Goal: Task Accomplishment & Management: Manage account settings

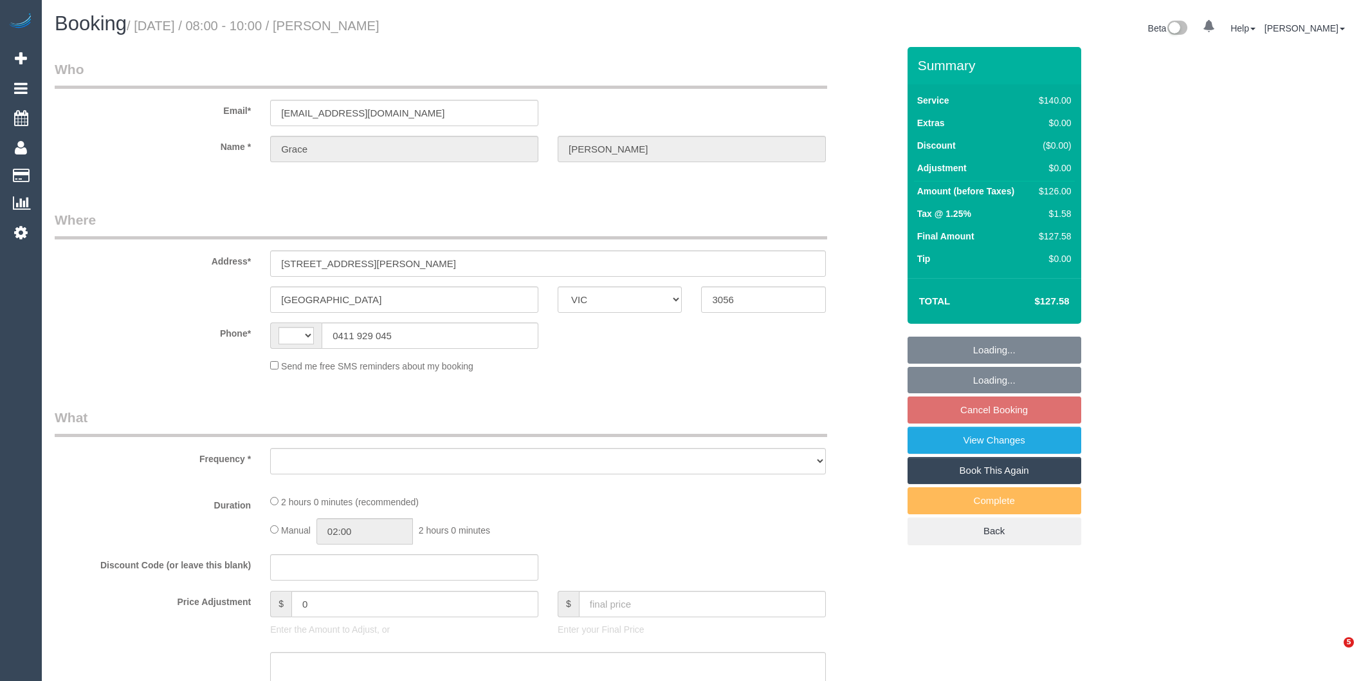
select select "VIC"
select select "string:AU"
select select "object:281"
select select "string:stripe-pm_1RhgPc2GScqysDRVsTTE5AE1"
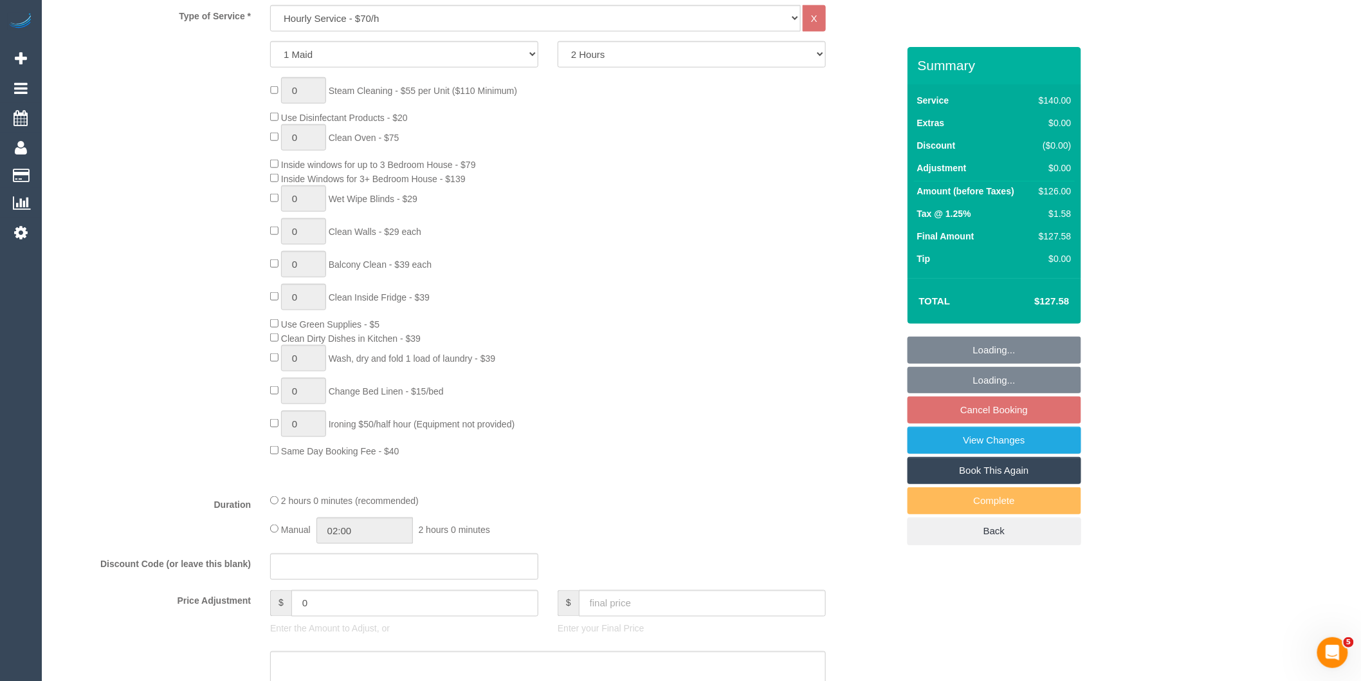
select select "spot2"
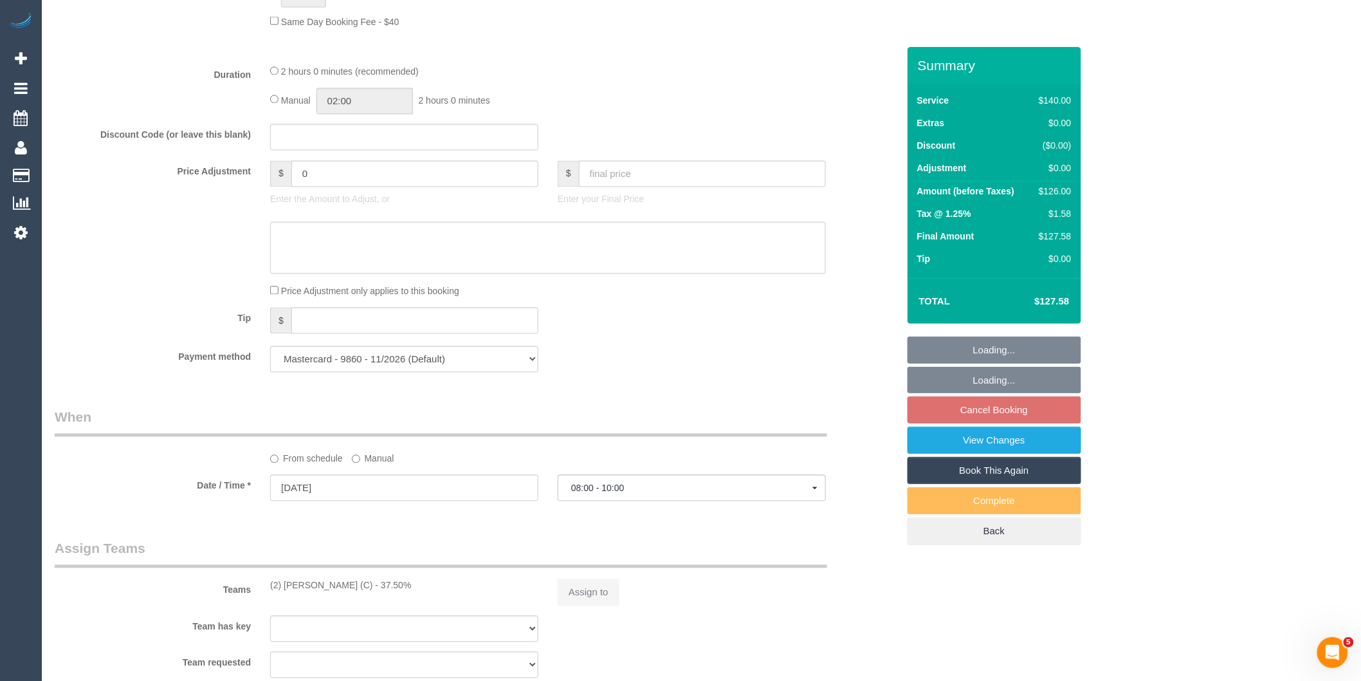
select select "object:889"
select select "number:28"
select select "number:14"
select select "number:19"
select select "number:24"
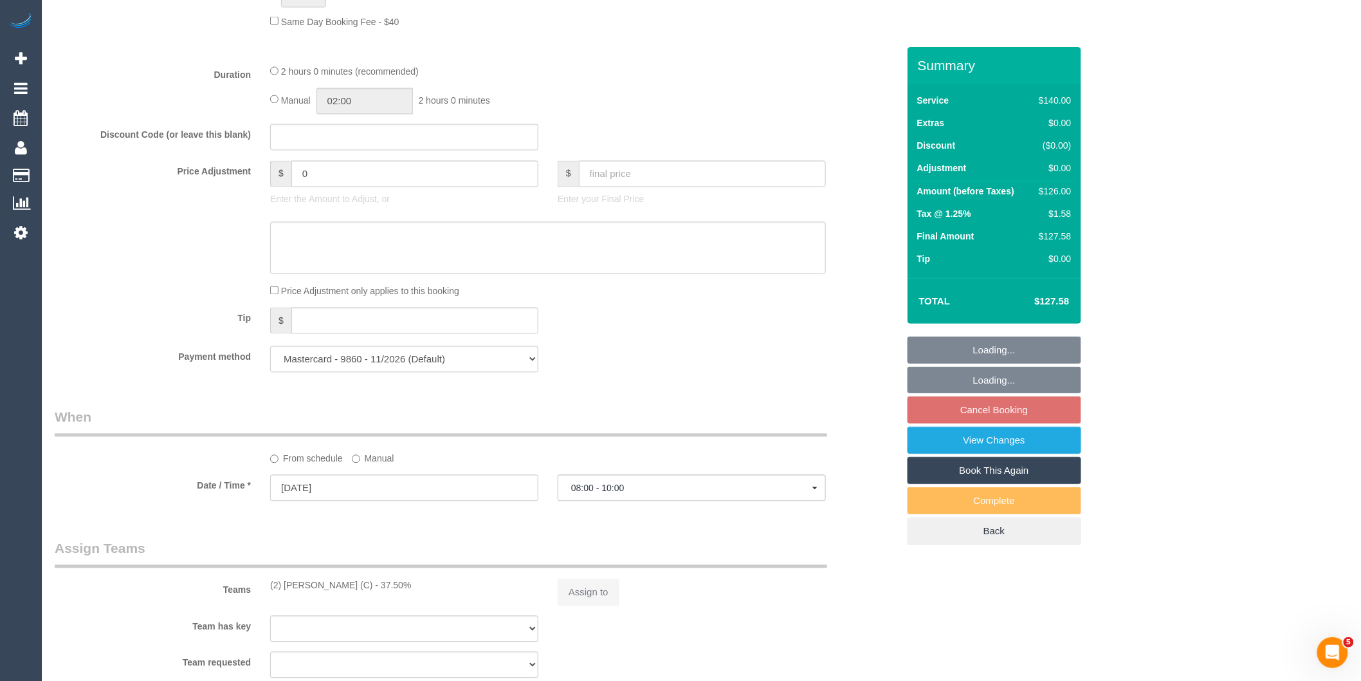
select select "number:34"
select select "number:13"
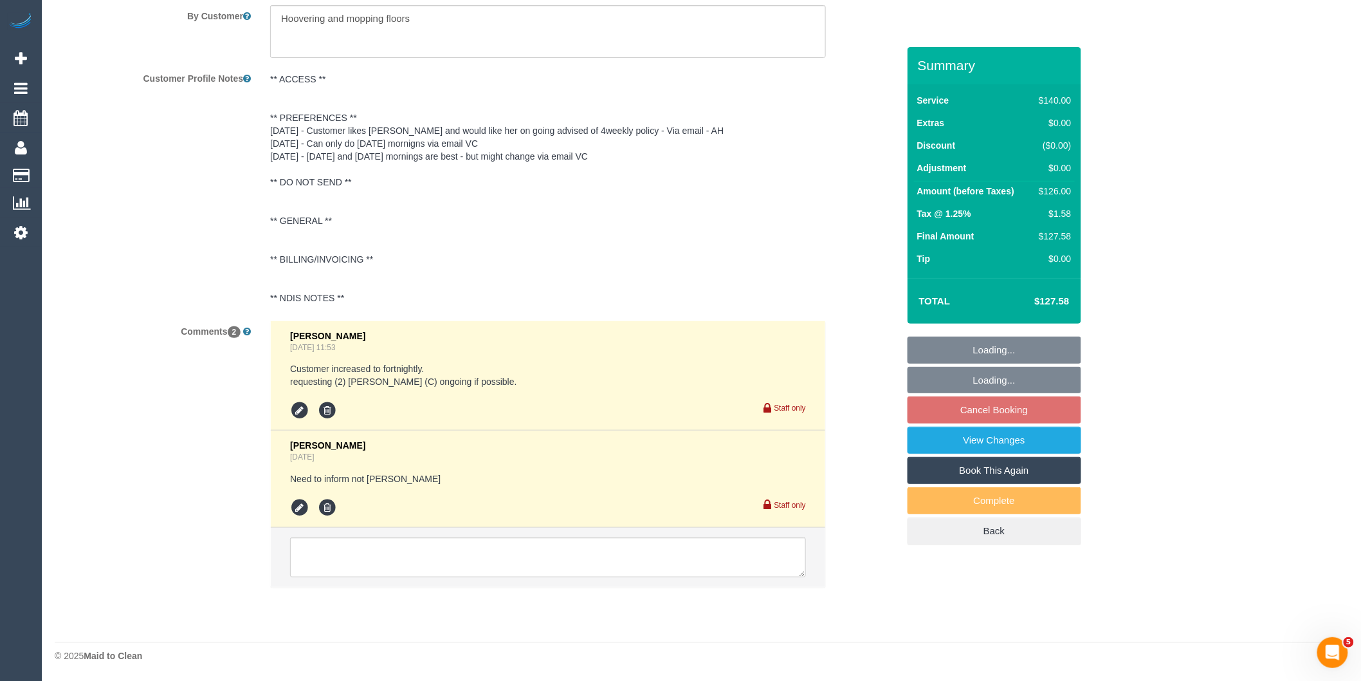
scroll to position [2168, 0]
click at [293, 502] on icon at bounding box center [299, 507] width 19 height 19
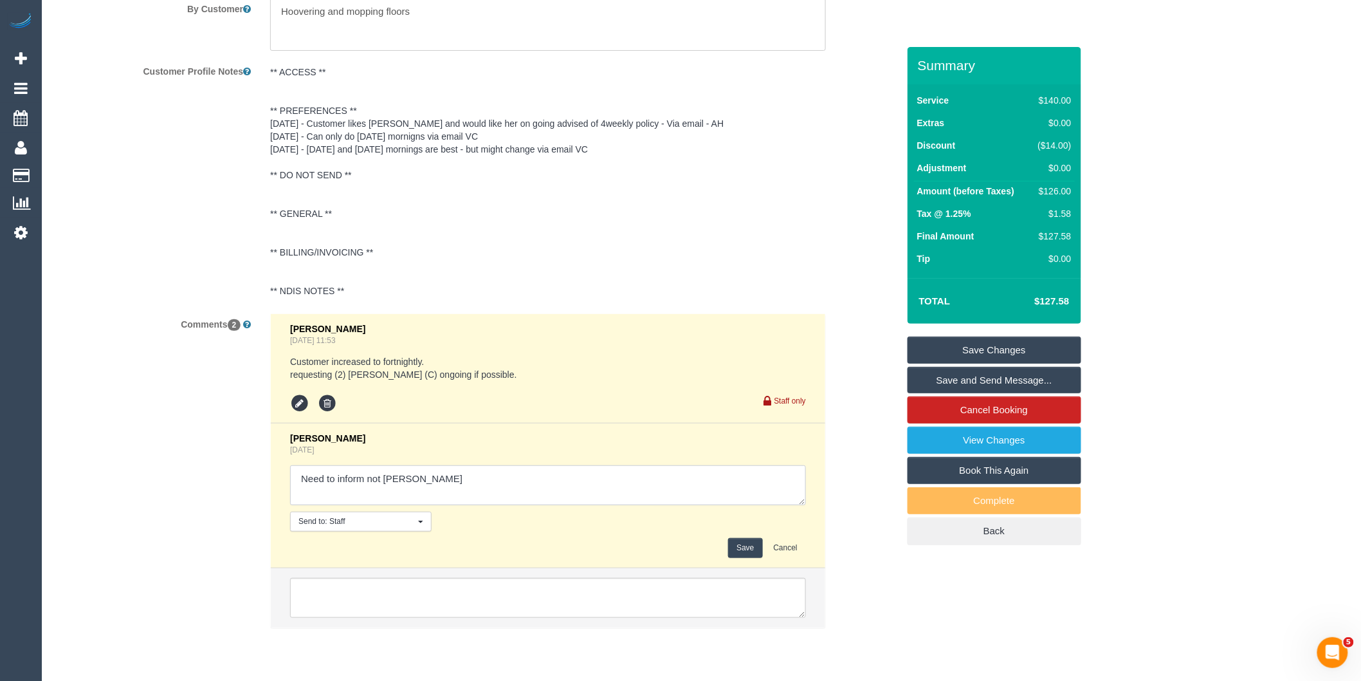
click at [438, 491] on textarea at bounding box center [548, 485] width 516 height 40
type textarea "Need to inform not Karen // inf via email"
click at [751, 558] on button "Save" at bounding box center [745, 548] width 34 height 20
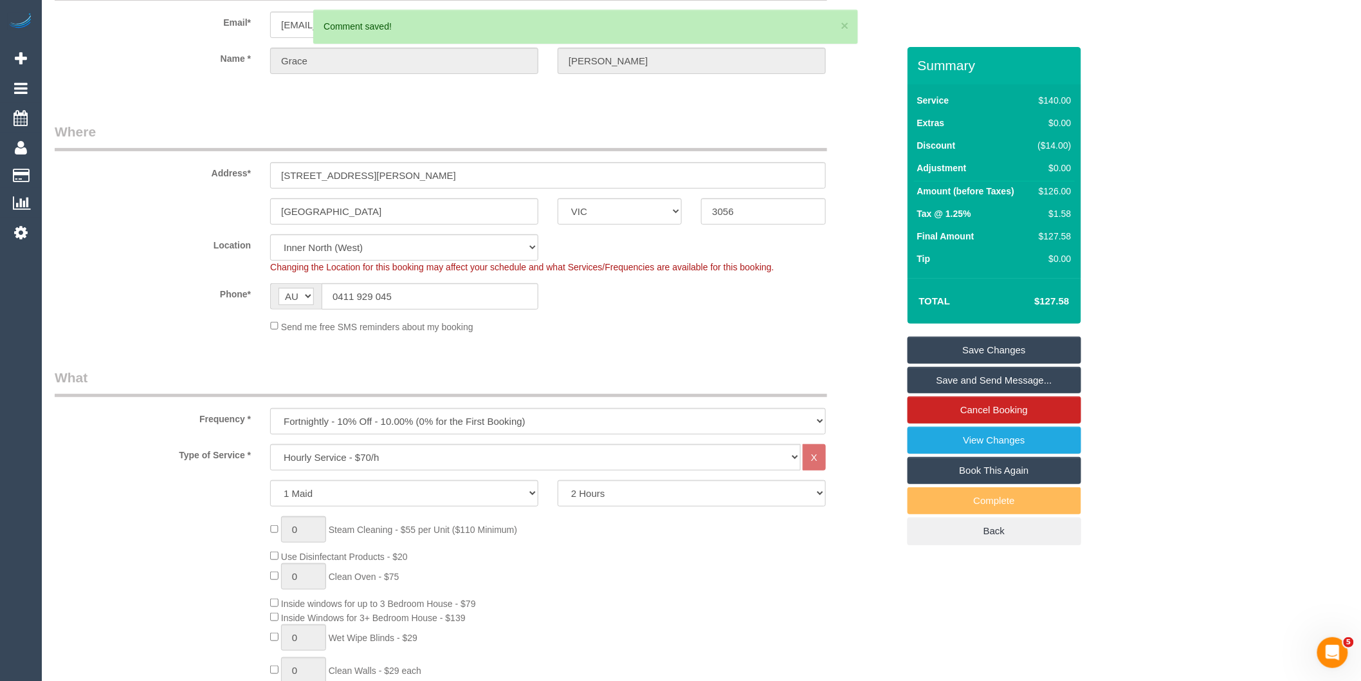
scroll to position [0, 0]
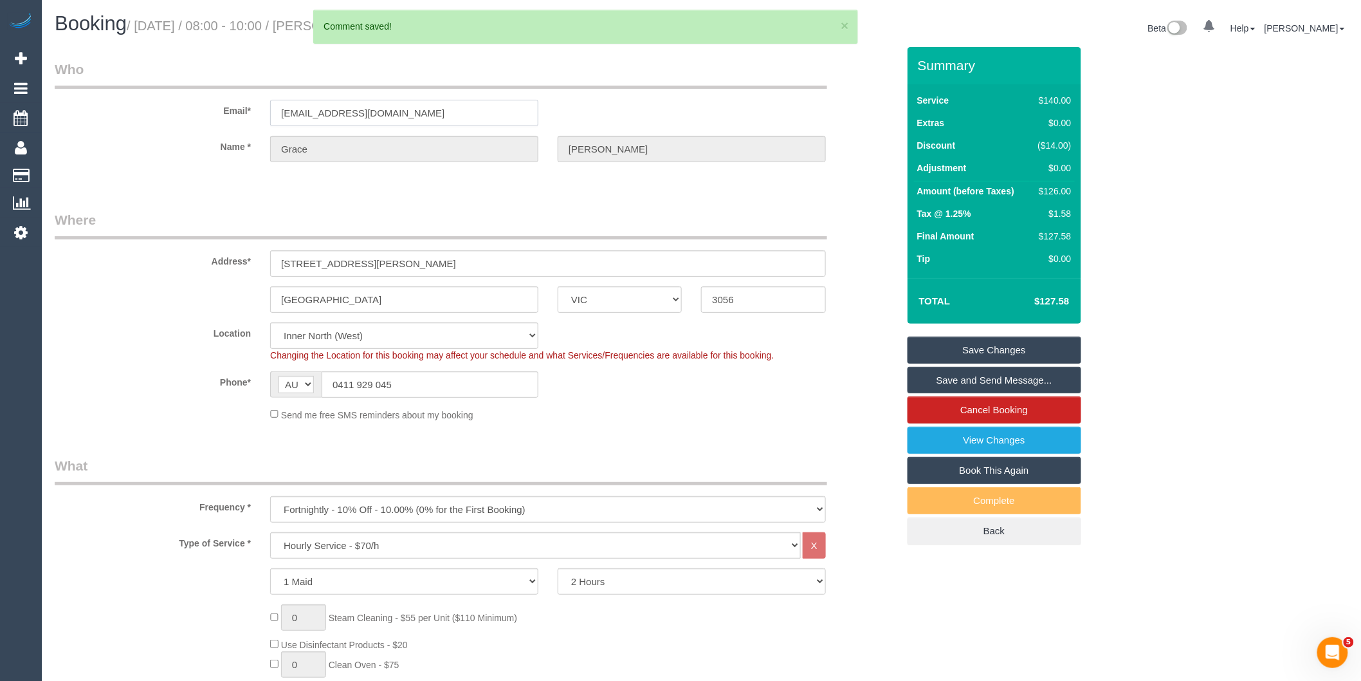
drag, startPoint x: 381, startPoint y: 117, endPoint x: 227, endPoint y: 116, distance: 153.8
click at [227, 116] on div "Email* carrolgr@tcd.ie" at bounding box center [476, 93] width 863 height 66
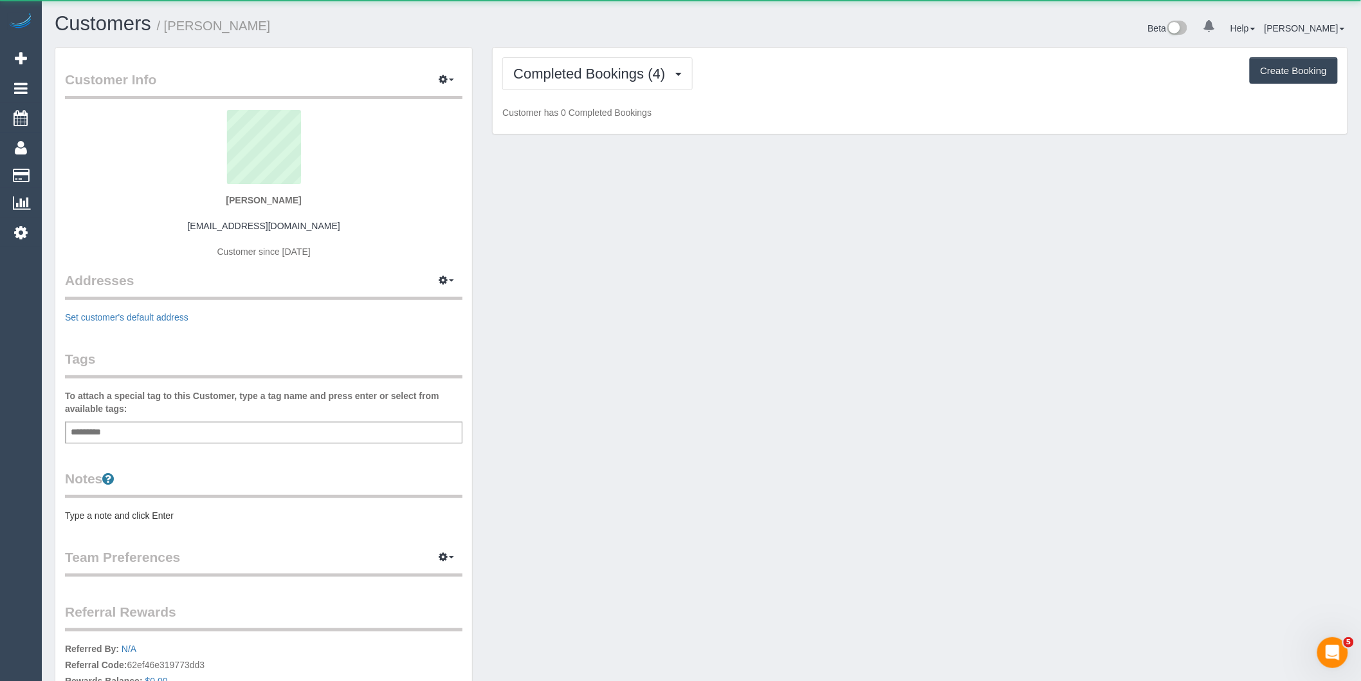
scroll to position [911, 1361]
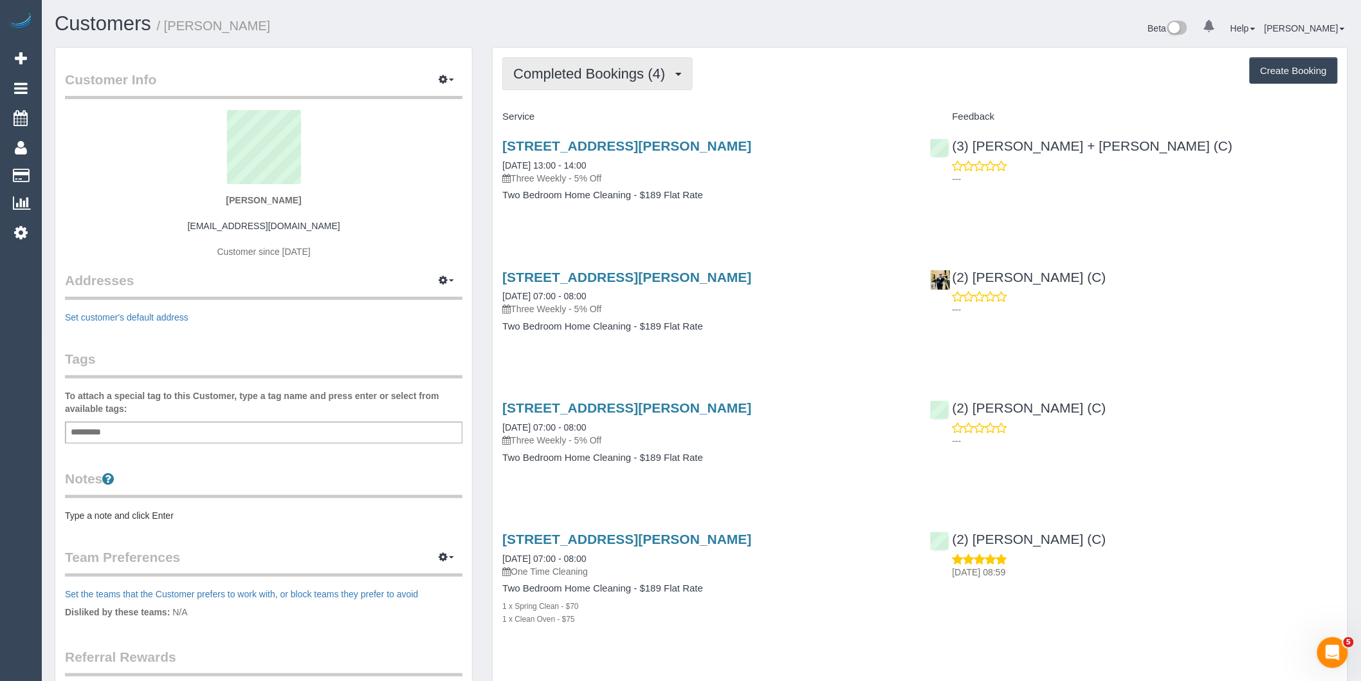
click at [622, 88] on button "Completed Bookings (4)" at bounding box center [597, 73] width 190 height 33
click at [619, 118] on link "Upcoming Bookings (12)" at bounding box center [571, 120] width 136 height 17
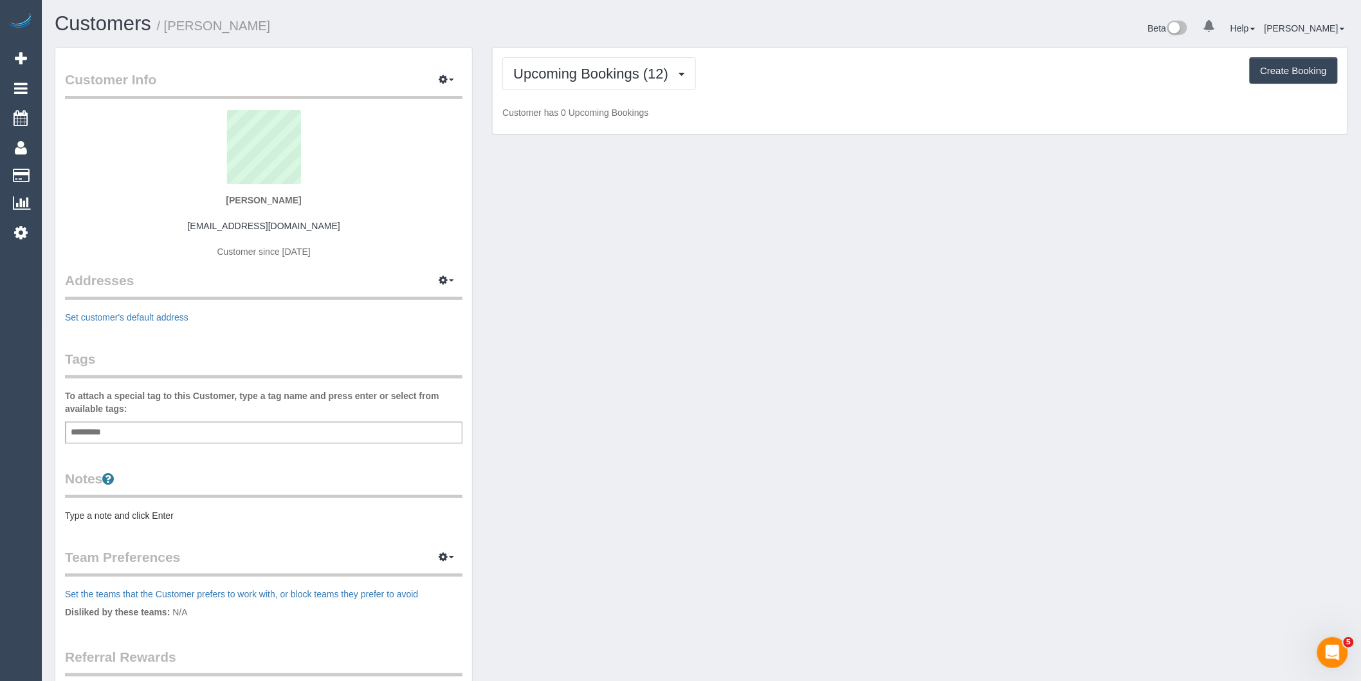
scroll to position [1896, 1361]
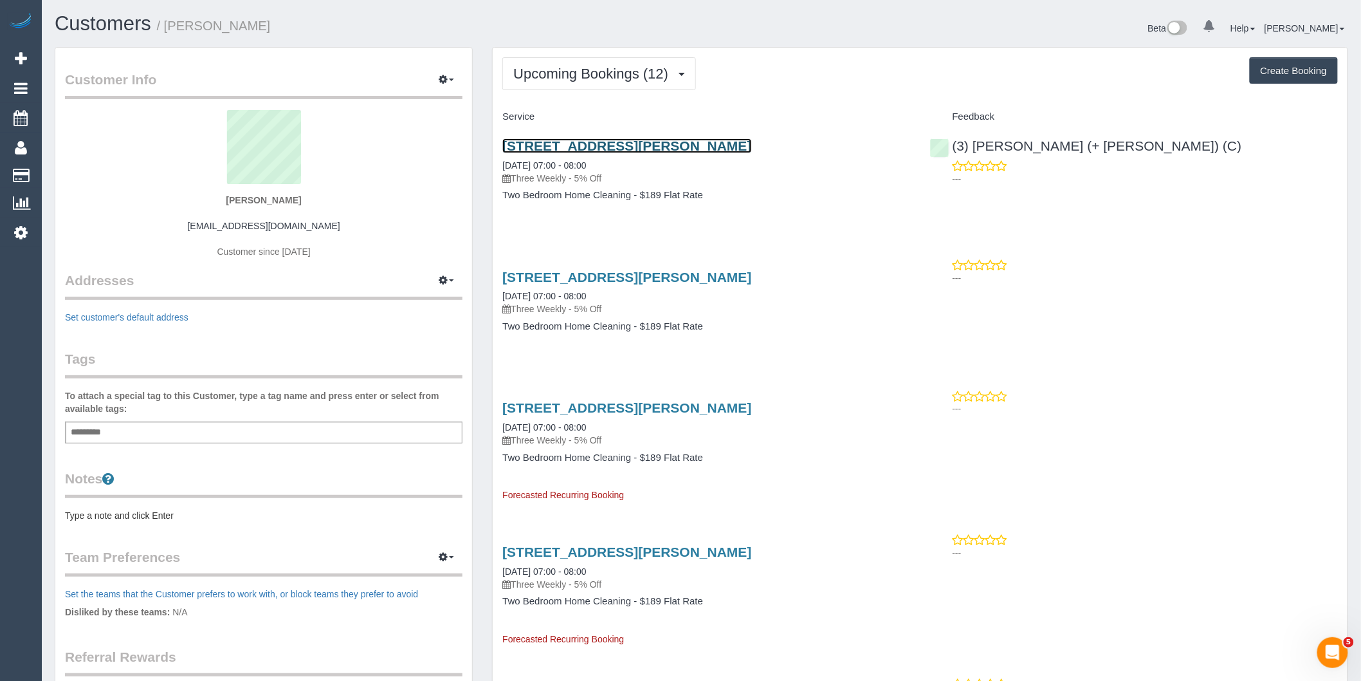
click at [703, 143] on link "2/15 Wills Street Westmeadows, Melbourne, VIC 3049" at bounding box center [626, 145] width 249 height 15
click at [562, 80] on span "Upcoming Bookings (12)" at bounding box center [593, 74] width 161 height 16
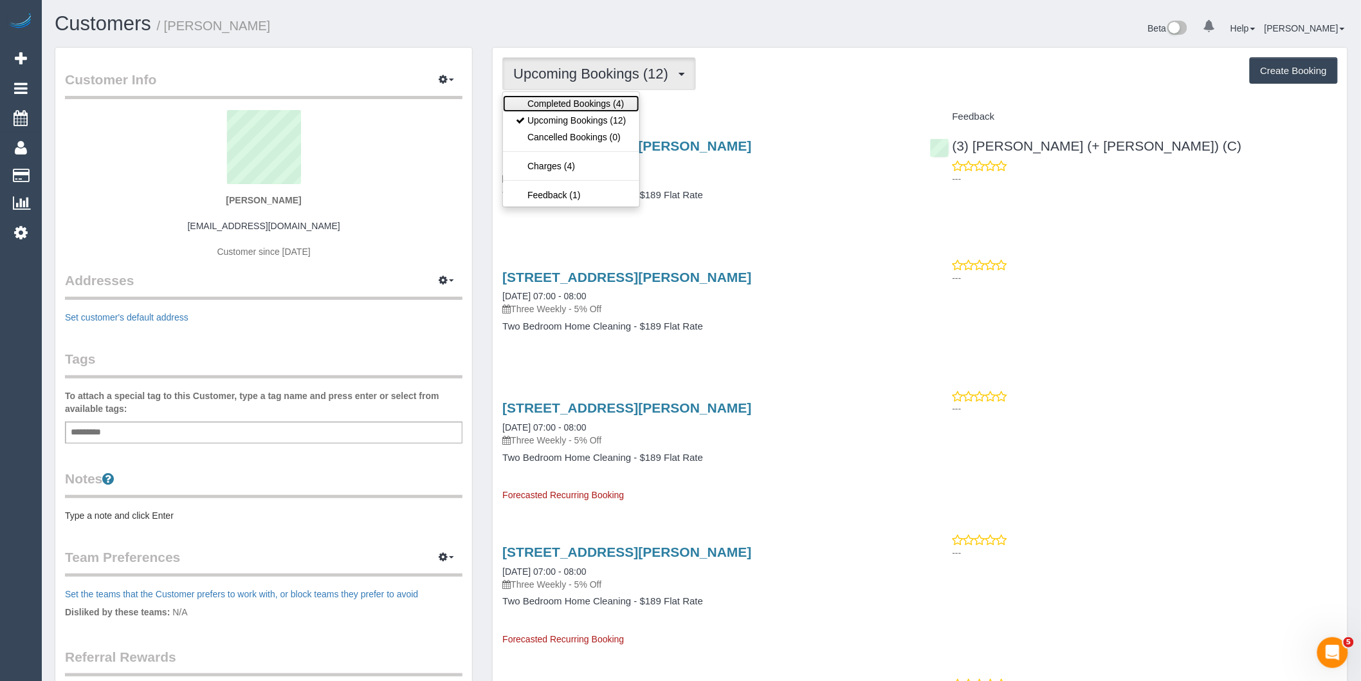
click at [562, 102] on link "Completed Bookings (4)" at bounding box center [571, 103] width 136 height 17
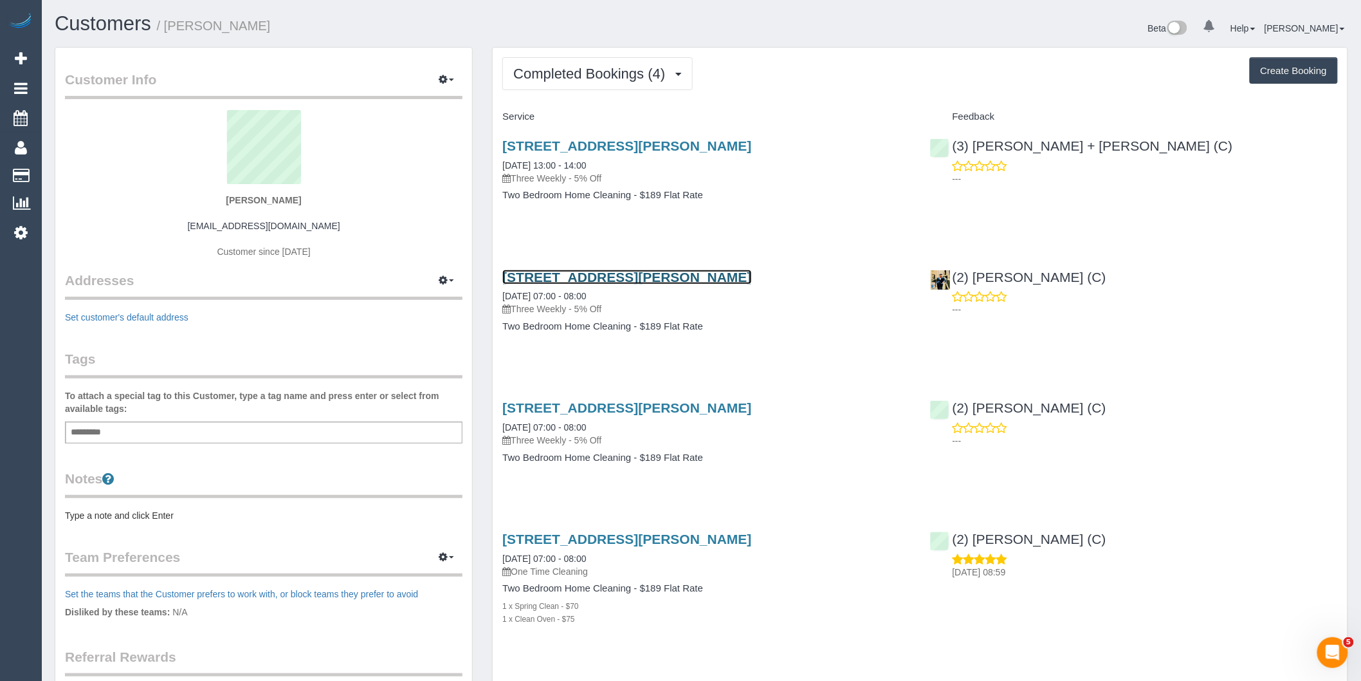
click at [730, 281] on link "2/15 Wills Street Westmeadows, Melbourne, VIC 3049" at bounding box center [626, 277] width 249 height 15
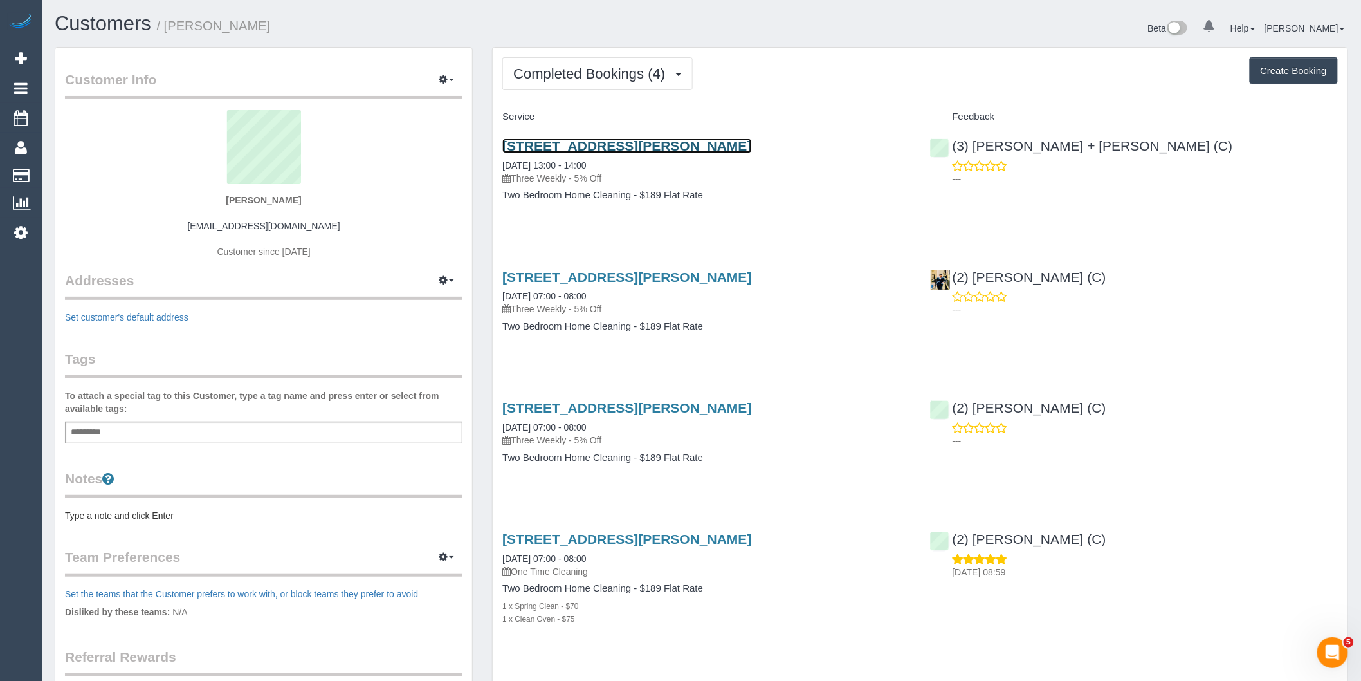
click at [689, 146] on link "2/15 Wills Street Westmeadows, Melbourne, VIC 3049" at bounding box center [626, 145] width 249 height 15
click at [641, 68] on span "Completed Bookings (4)" at bounding box center [592, 74] width 158 height 16
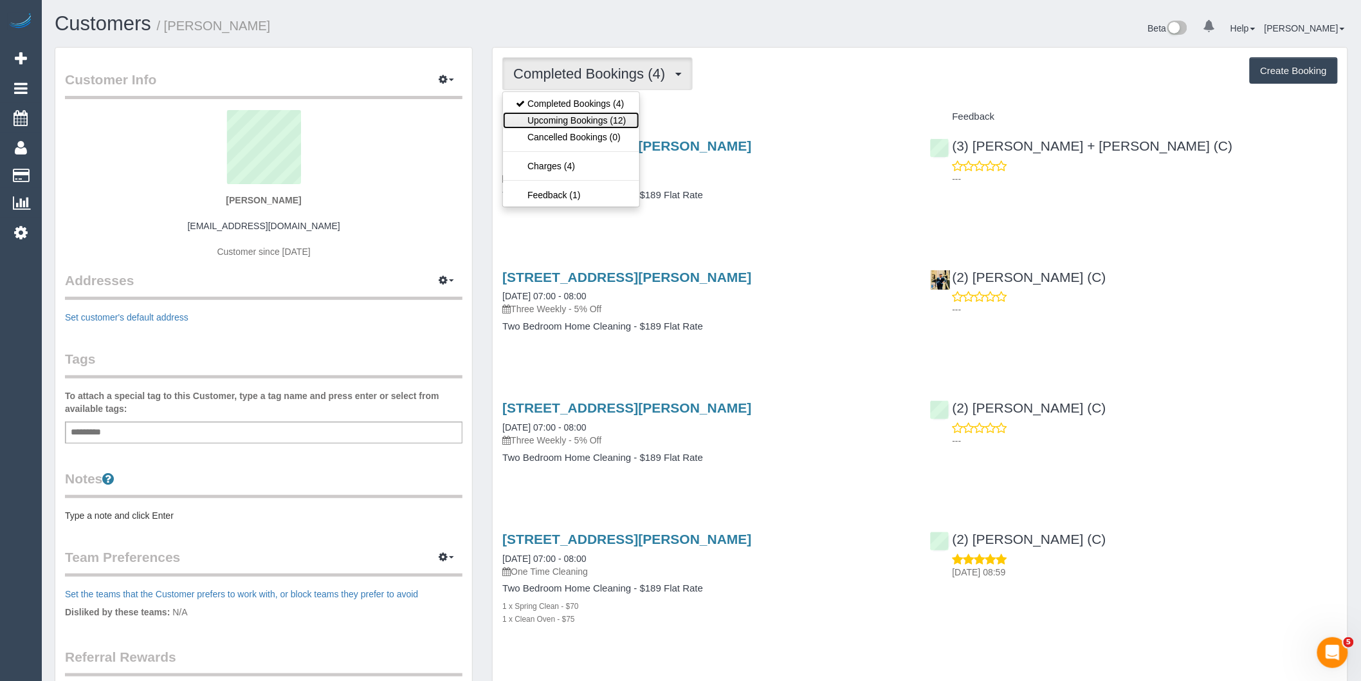
click at [618, 120] on link "Upcoming Bookings (12)" at bounding box center [571, 120] width 136 height 17
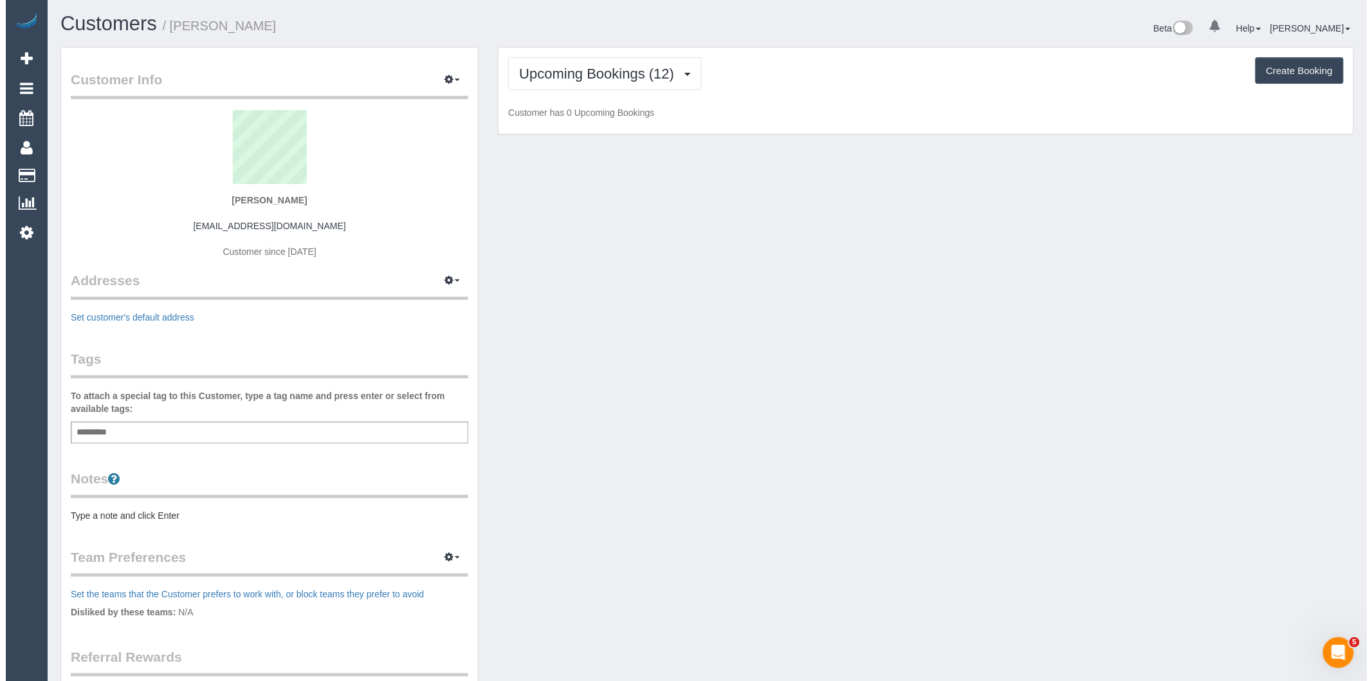
scroll to position [1896, 1361]
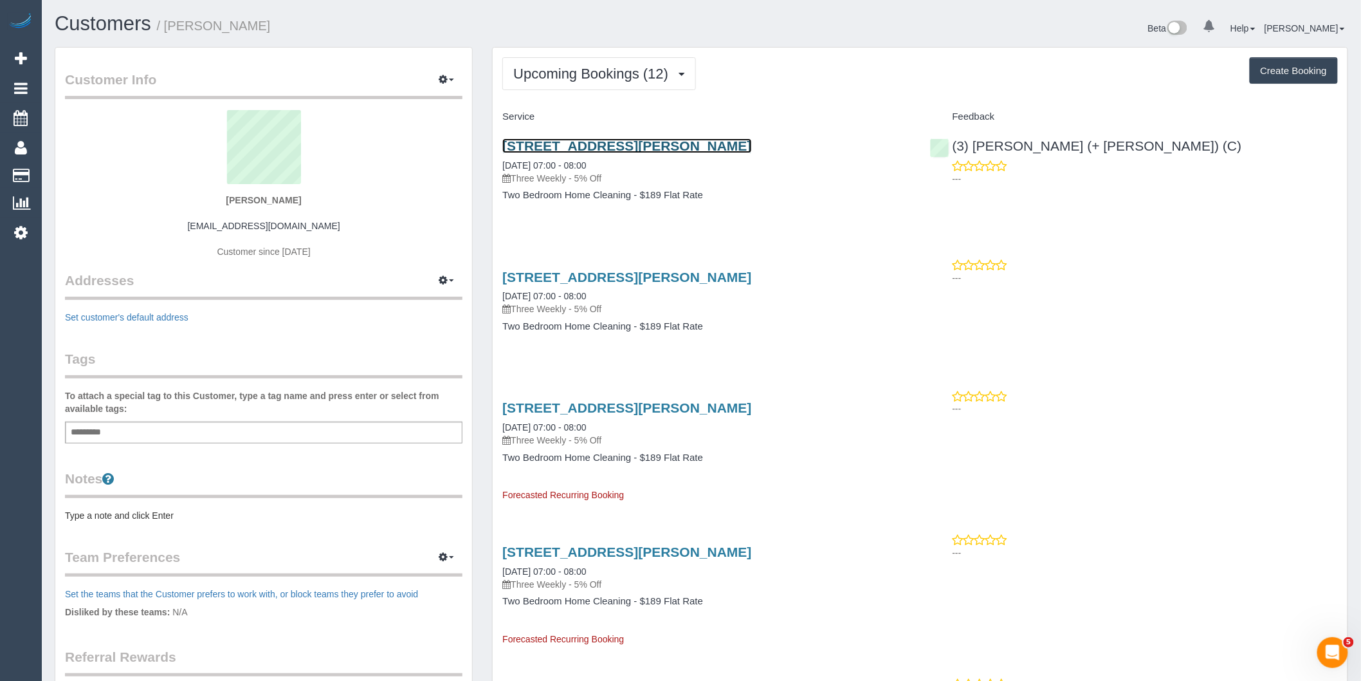
click at [716, 148] on link "2/15 Wills Street Westmeadows, Melbourne, VIC 3049" at bounding box center [626, 145] width 249 height 15
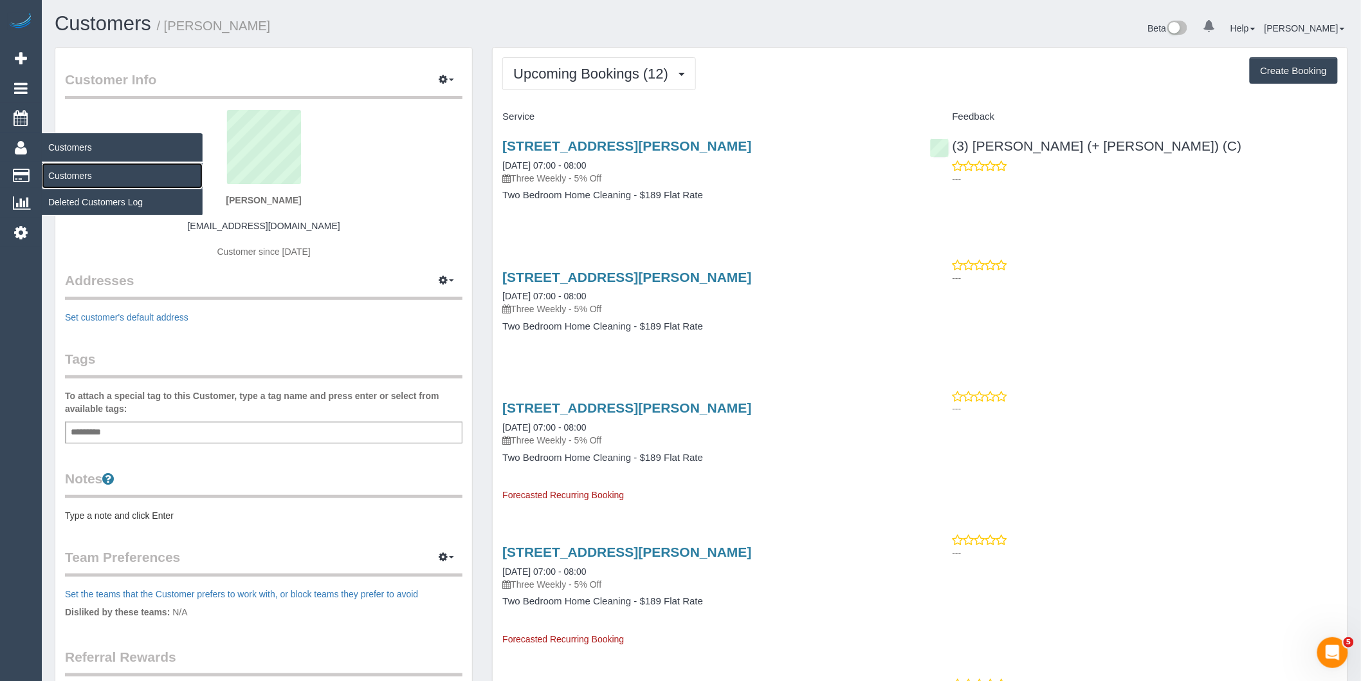
click at [82, 176] on link "Customers" at bounding box center [122, 176] width 161 height 26
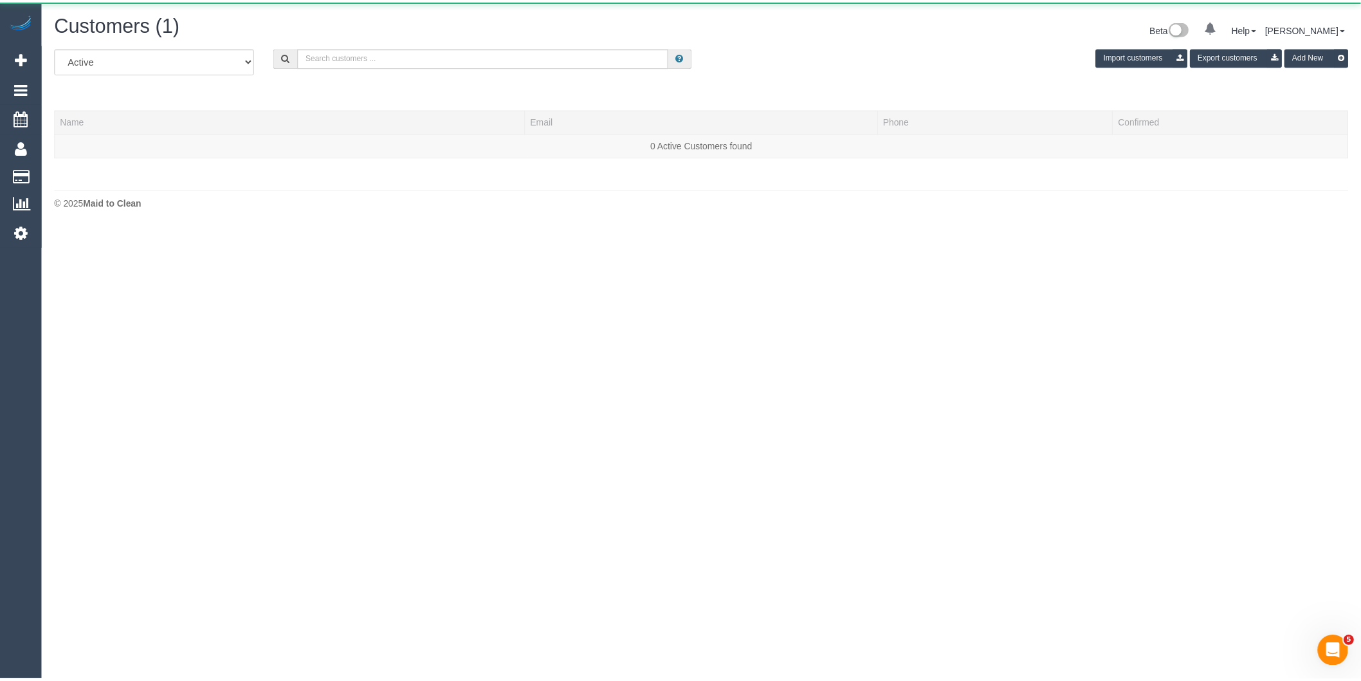
scroll to position [273, 1372]
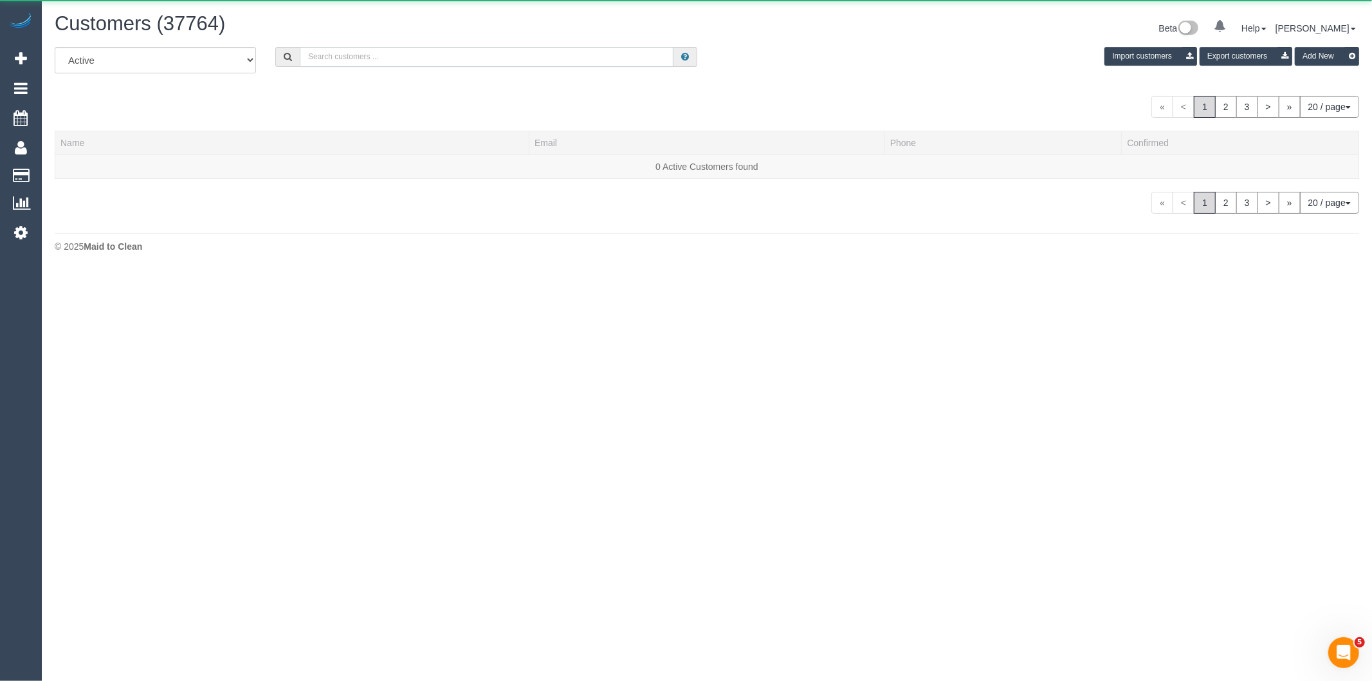
click at [417, 53] on input "text" at bounding box center [487, 57] width 374 height 20
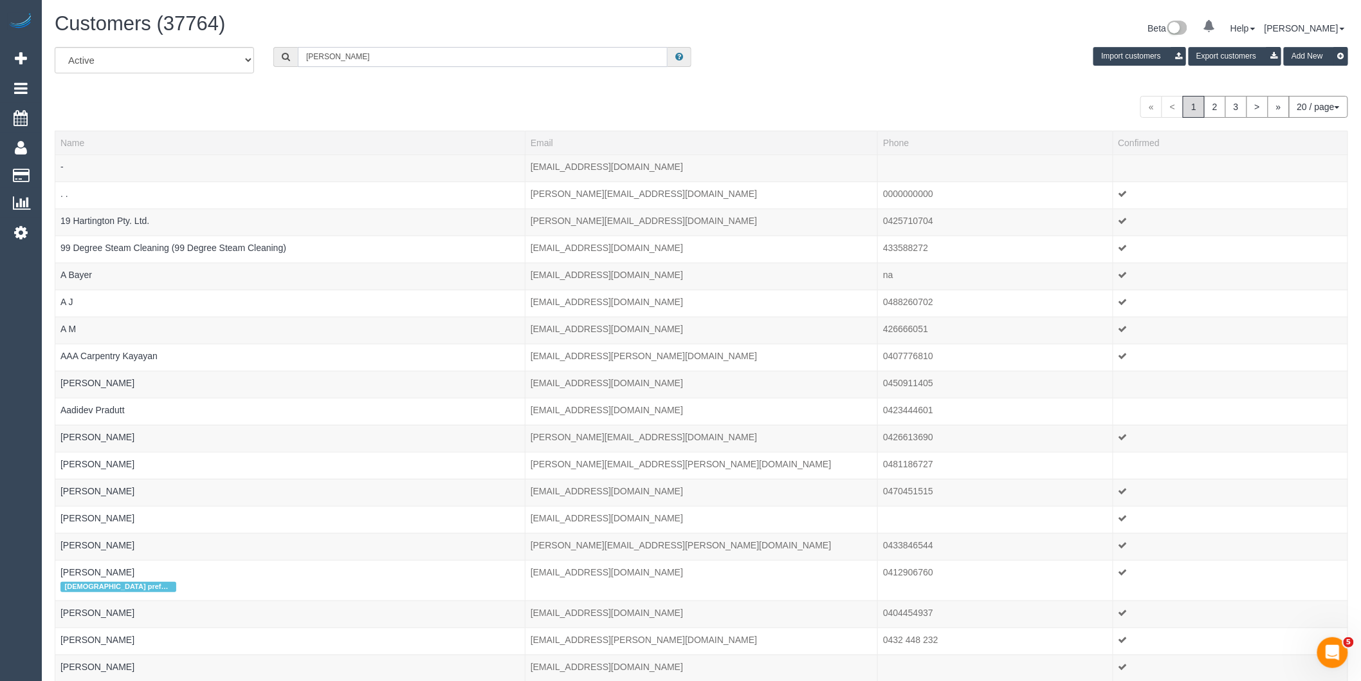
scroll to position [64065, 62967]
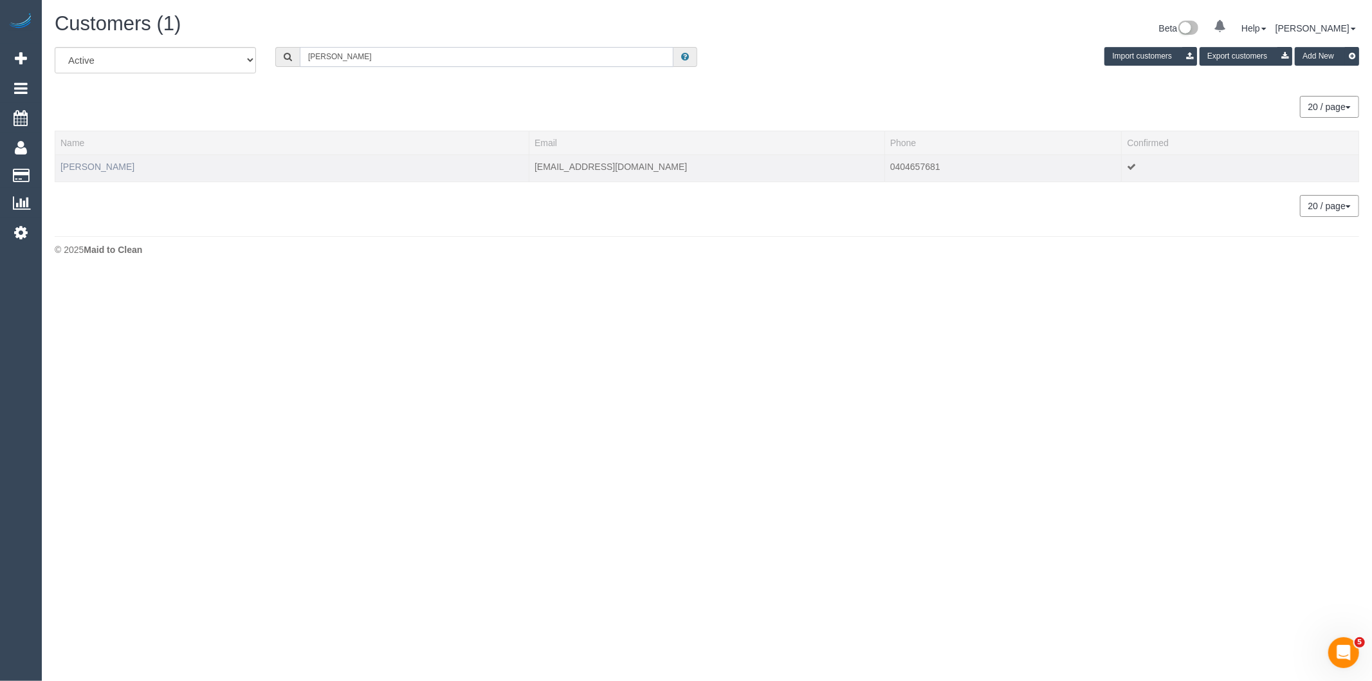
type input "Nicola whit"
click at [88, 163] on link "Nicola Whitfield" at bounding box center [97, 166] width 74 height 10
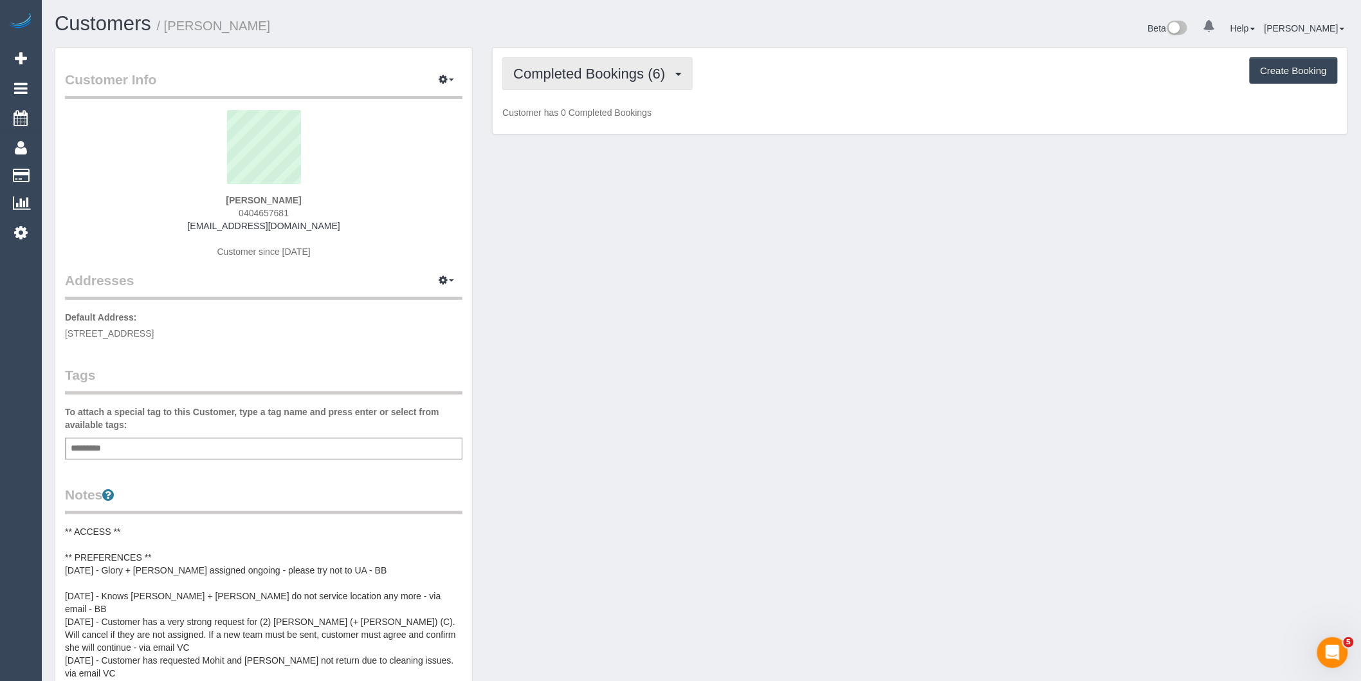
scroll to position [1140, 1361]
click at [659, 73] on span "Completed Bookings (6)" at bounding box center [592, 74] width 158 height 16
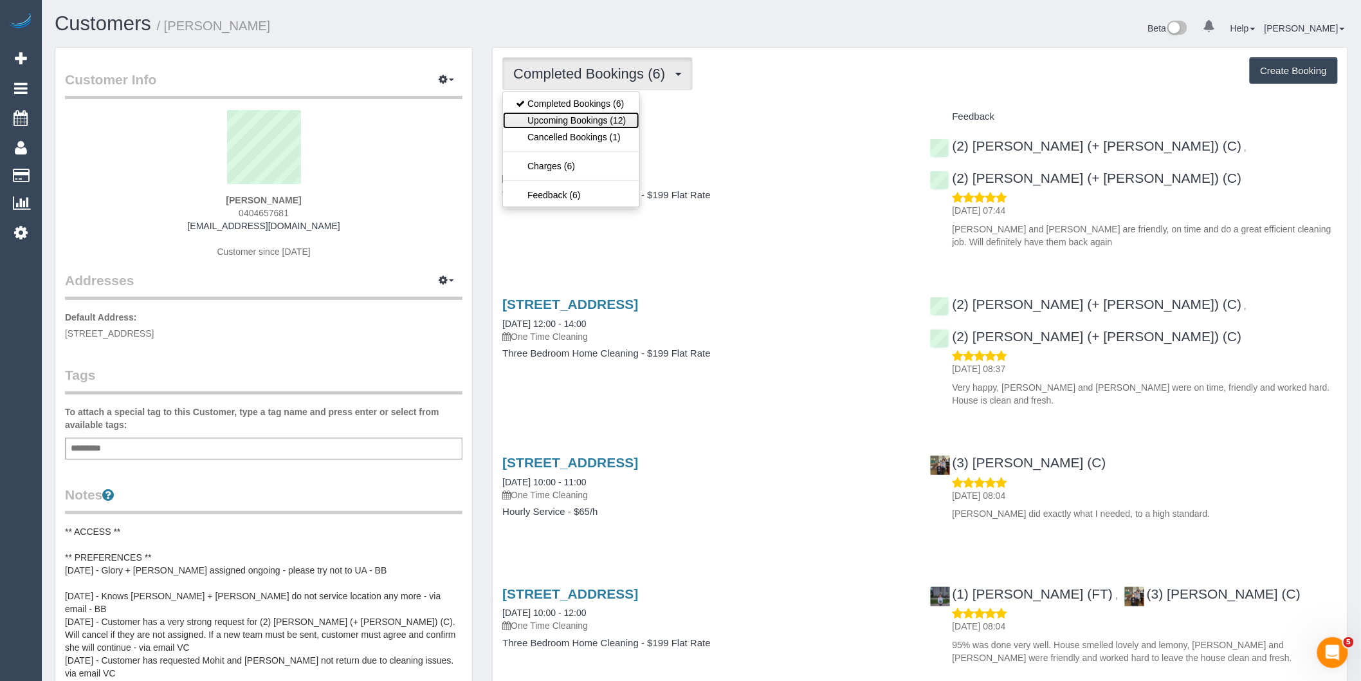
click at [625, 121] on link "Upcoming Bookings (12)" at bounding box center [571, 120] width 136 height 17
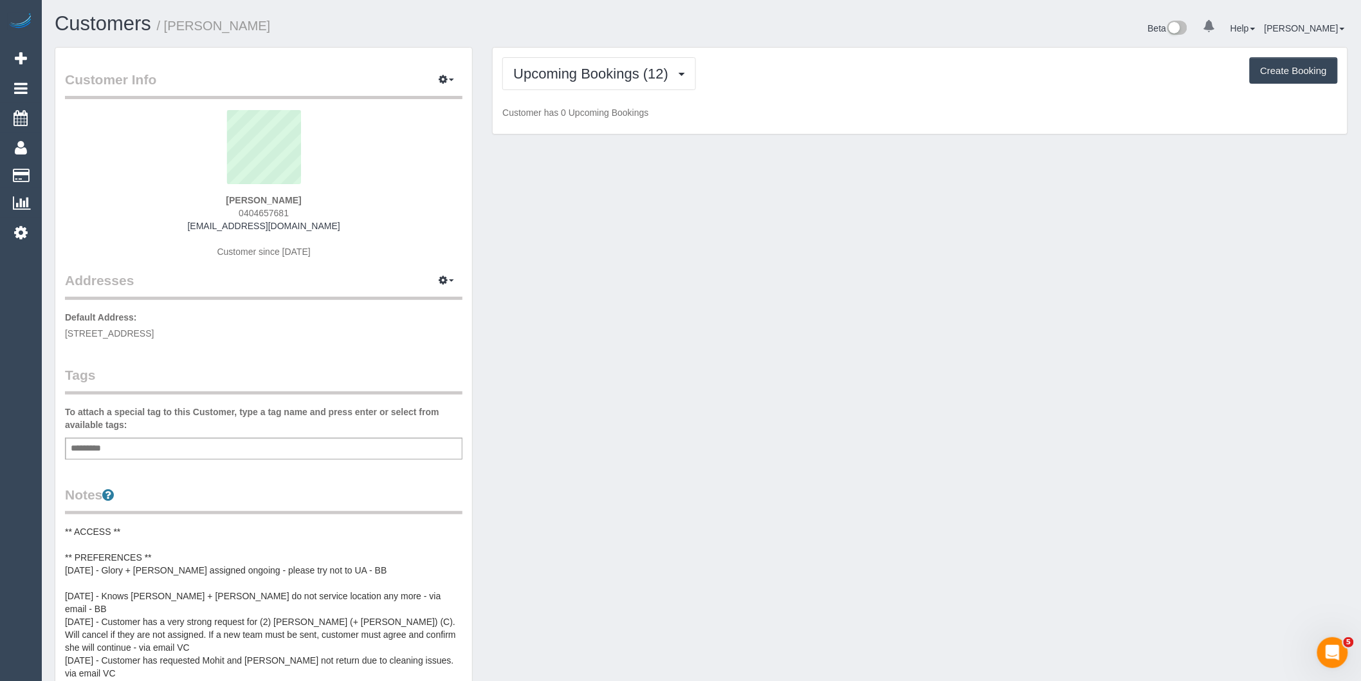
scroll to position [1896, 1361]
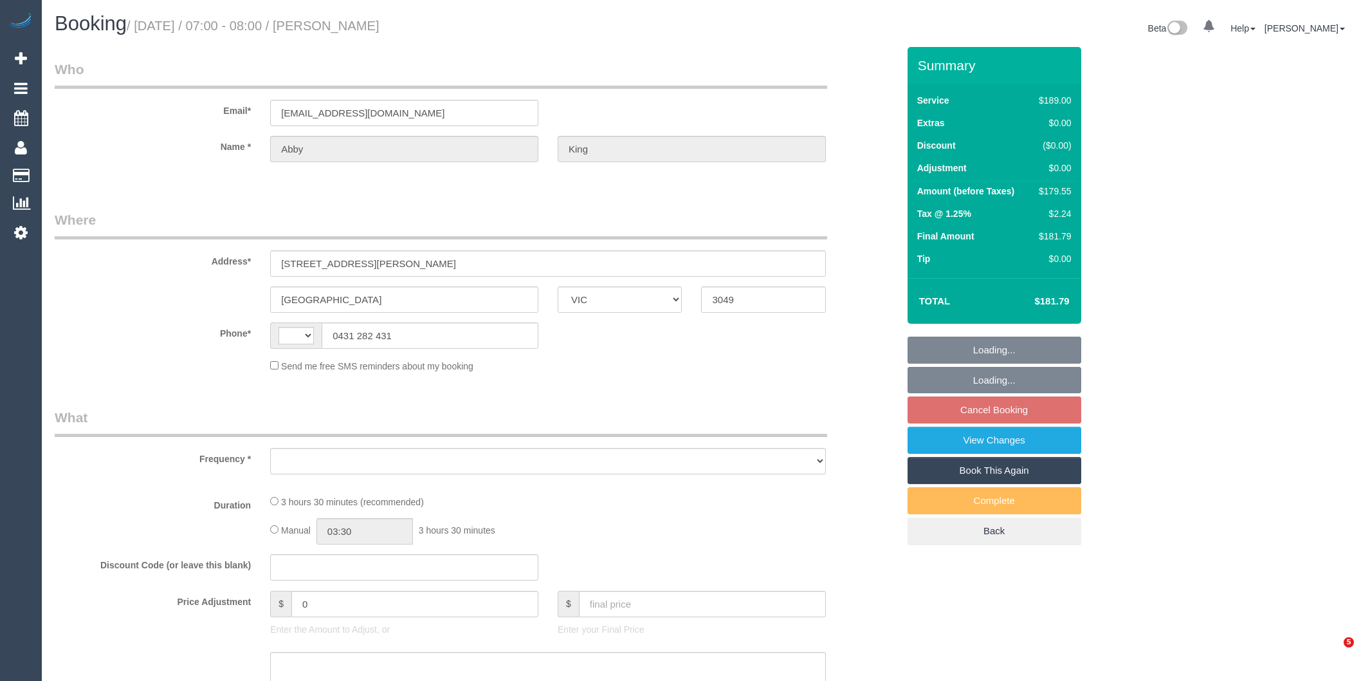
select select "VIC"
select select "string:AU"
select select "number:28"
select select "number:16"
select select "number:19"
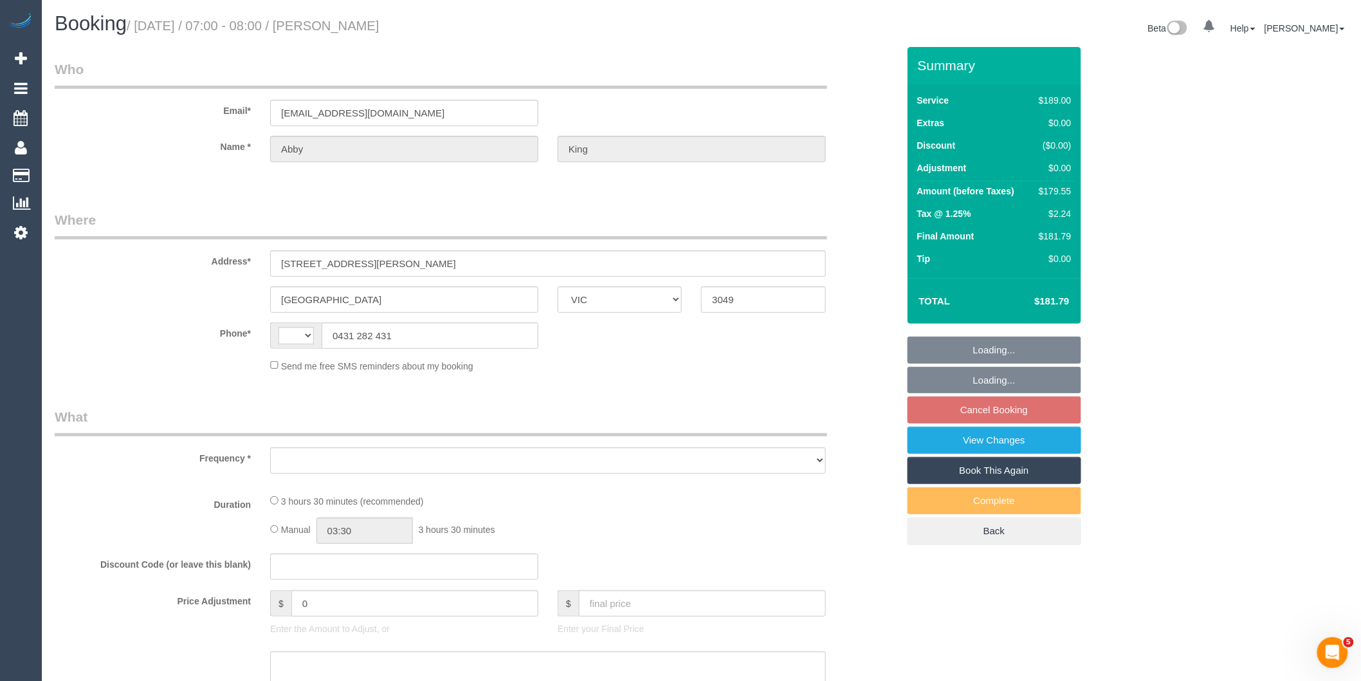
select select "number:24"
select select "number:34"
select select "number:26"
select select "object:674"
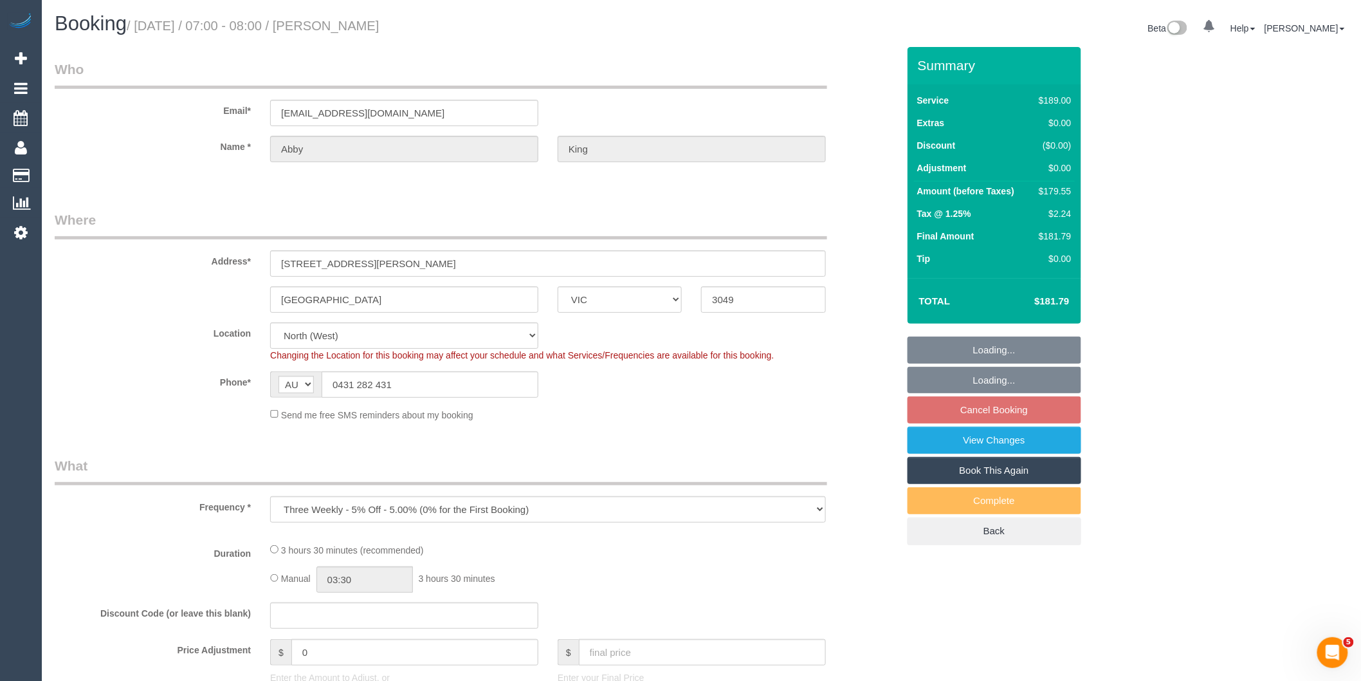
select select "string:stripe-pm_1QFPcG2GScqysDRV2aDck6G5"
select select "object:777"
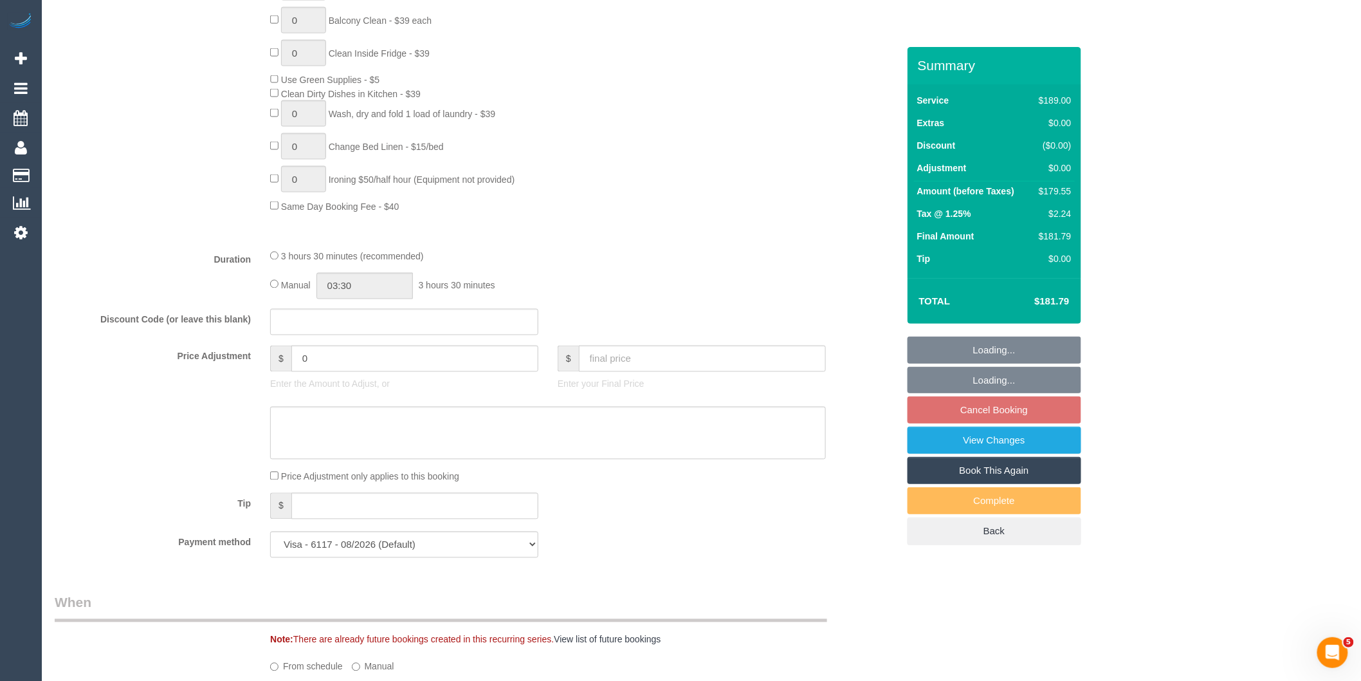
select select "spot1"
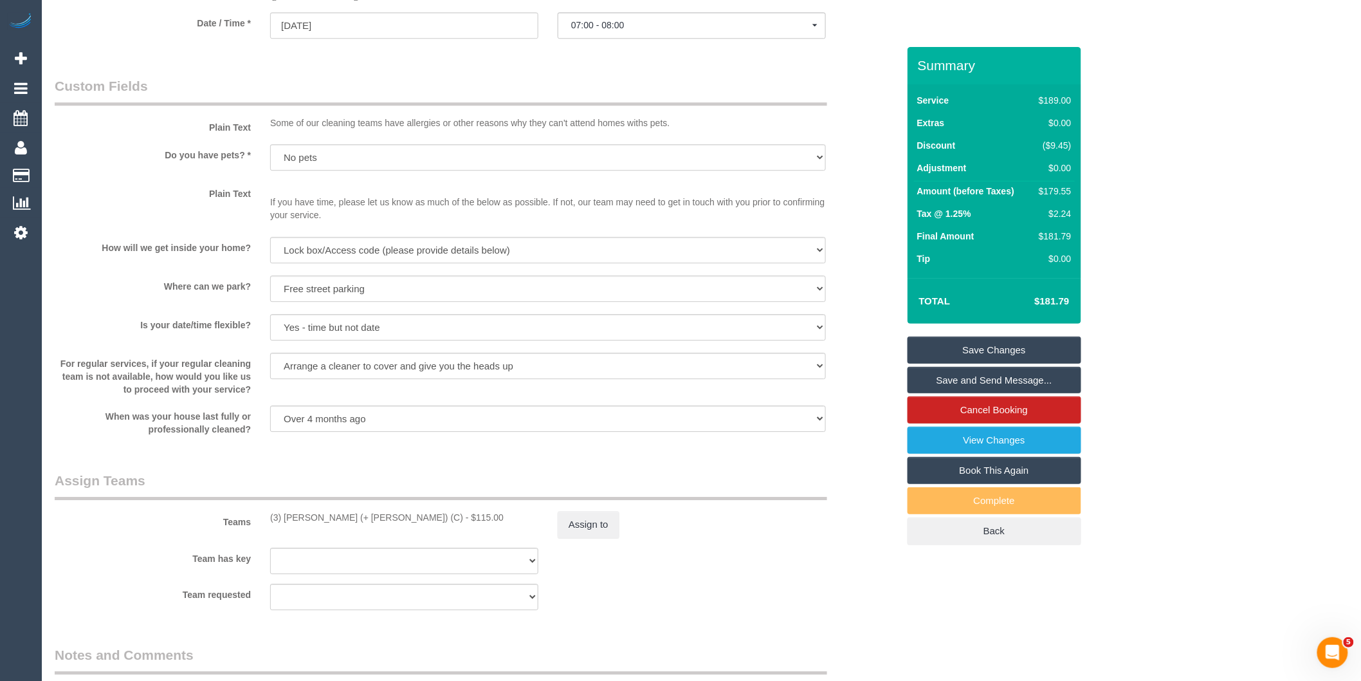
scroll to position [1372, 0]
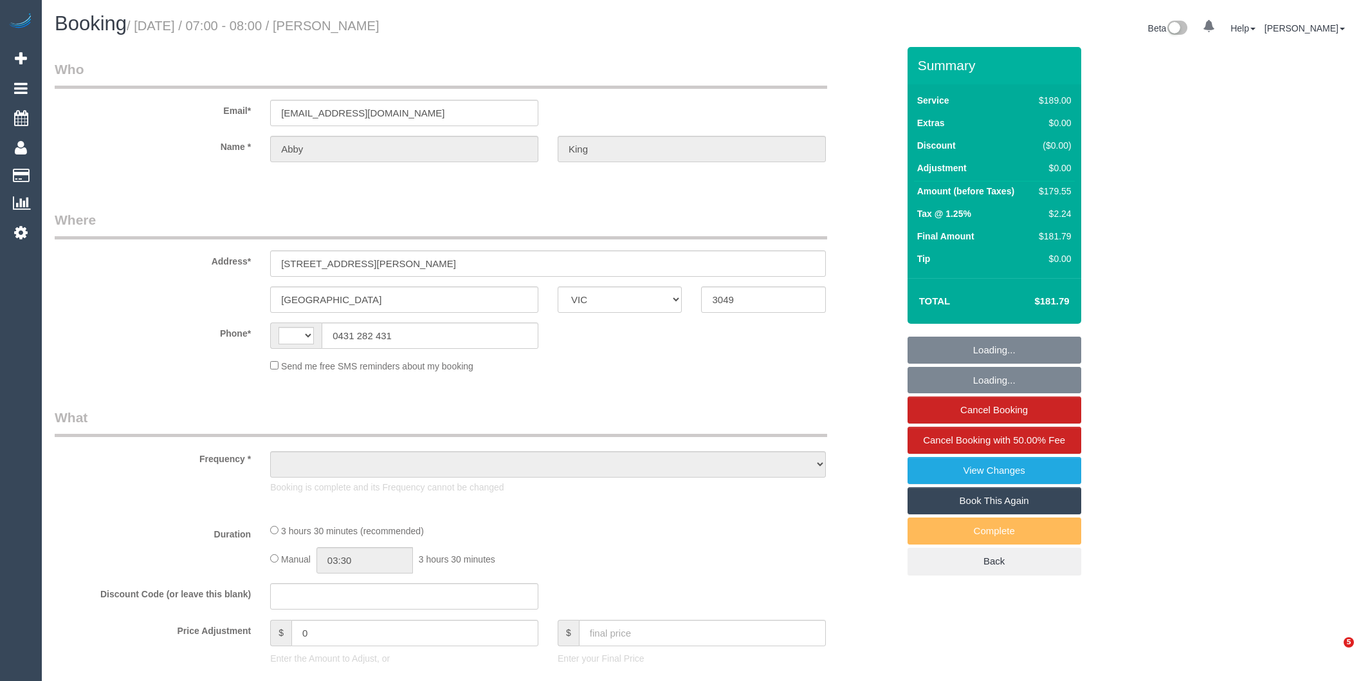
select select "VIC"
select select "object:290"
select select "string:AU"
select select "string:stripe-pm_1QFPcG2GScqysDRV2aDck6G5"
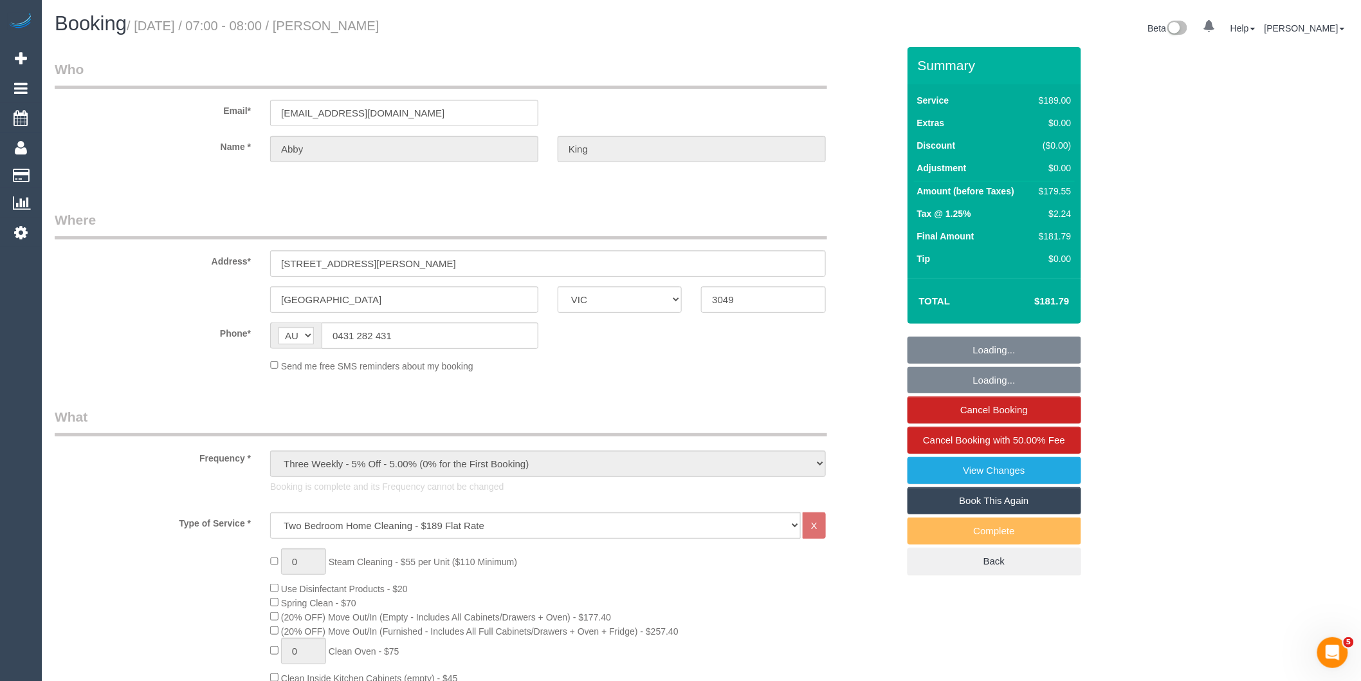
select select "spot1"
select select "number:28"
select select "number:14"
select select "number:19"
select select "number:23"
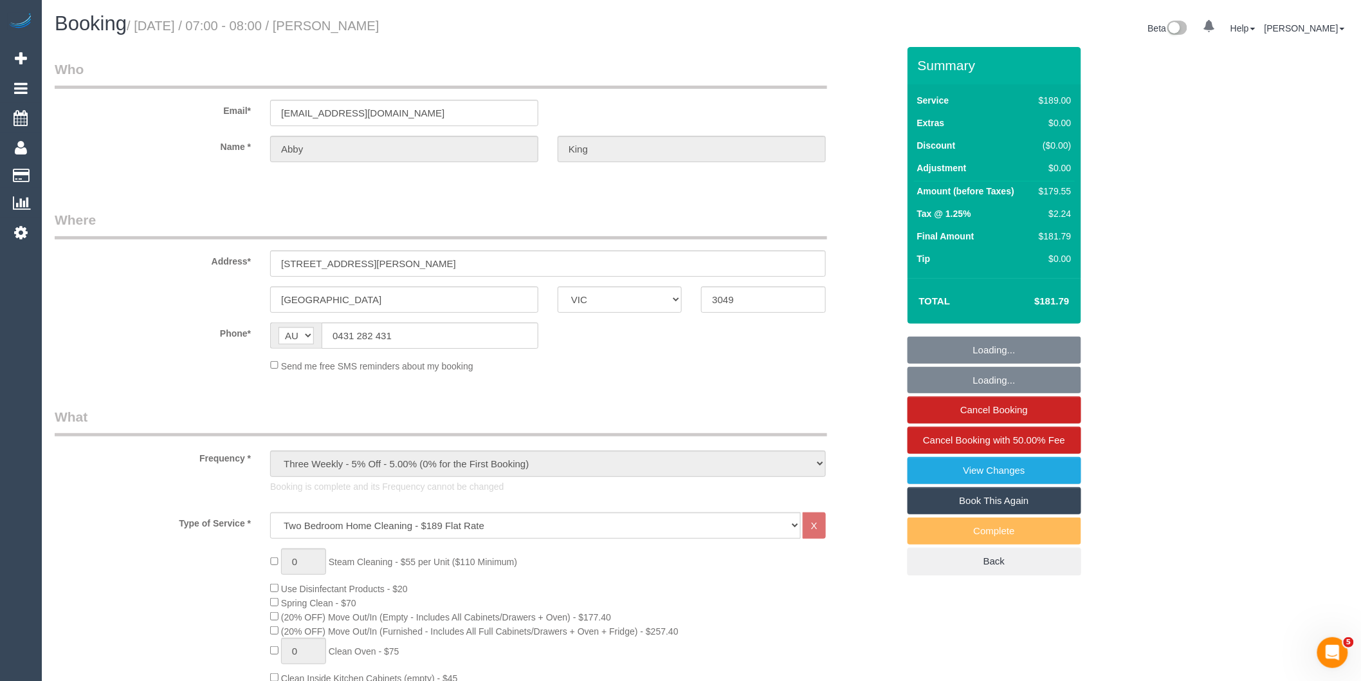
select select "number:34"
select select "number:26"
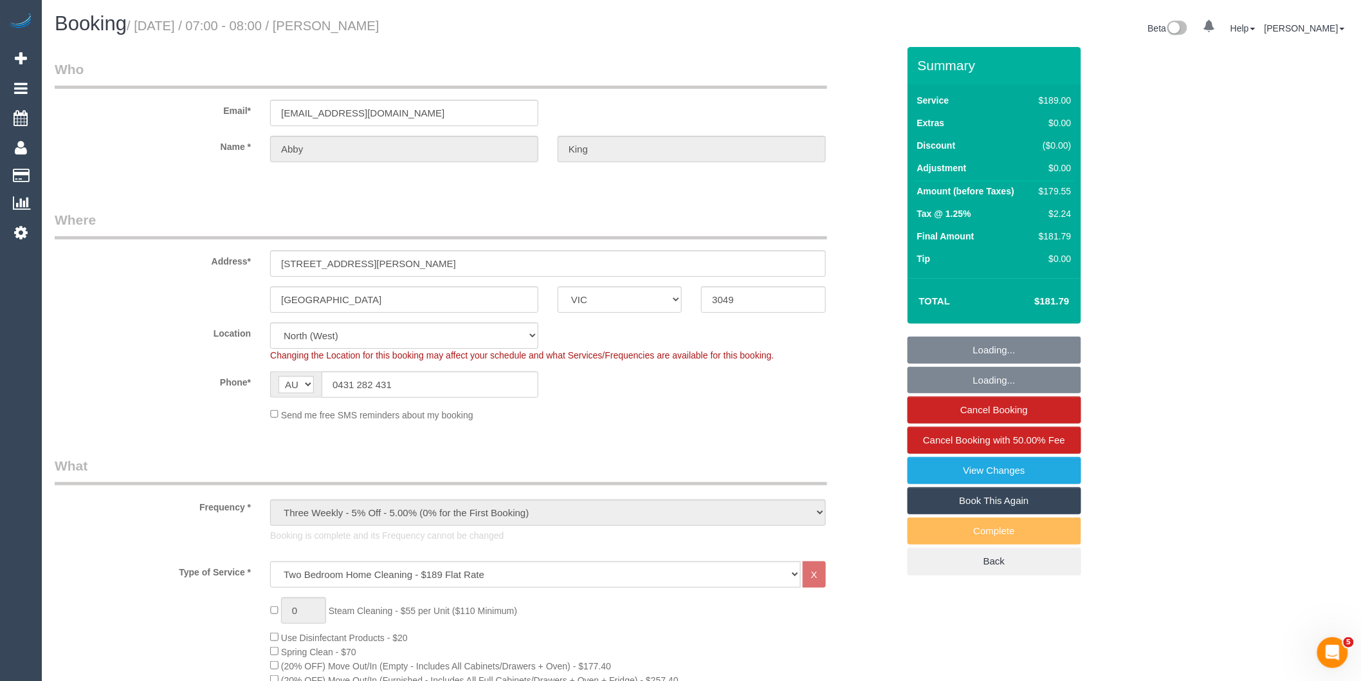
select select "spot6"
select select "object:1529"
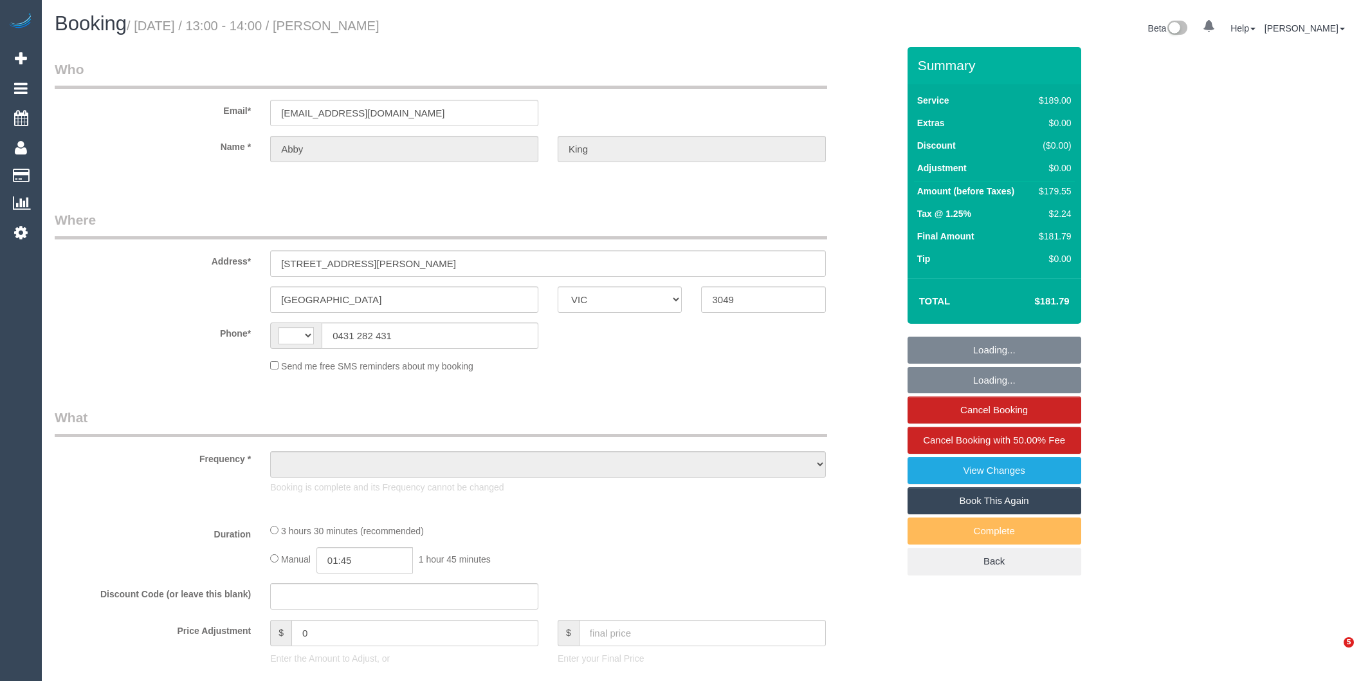
select select "VIC"
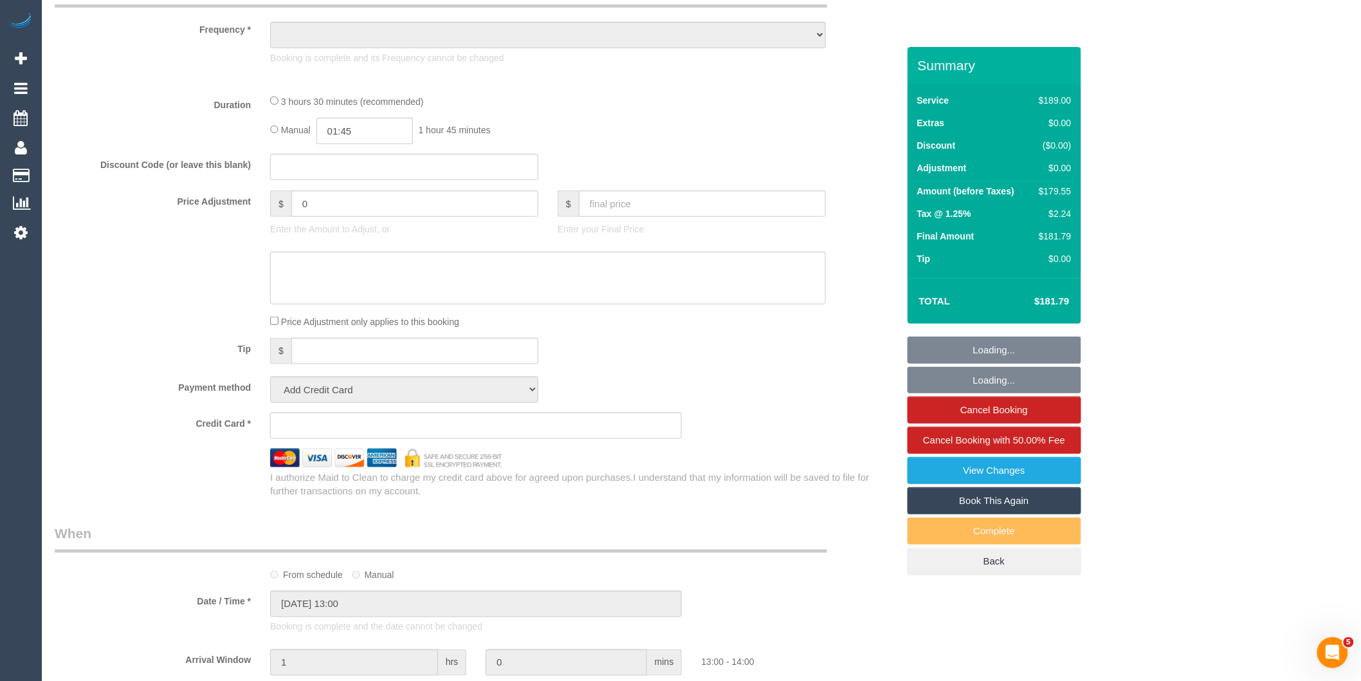
select select "string:stripe-pm_1QFPcG2GScqysDRV2aDck6G5"
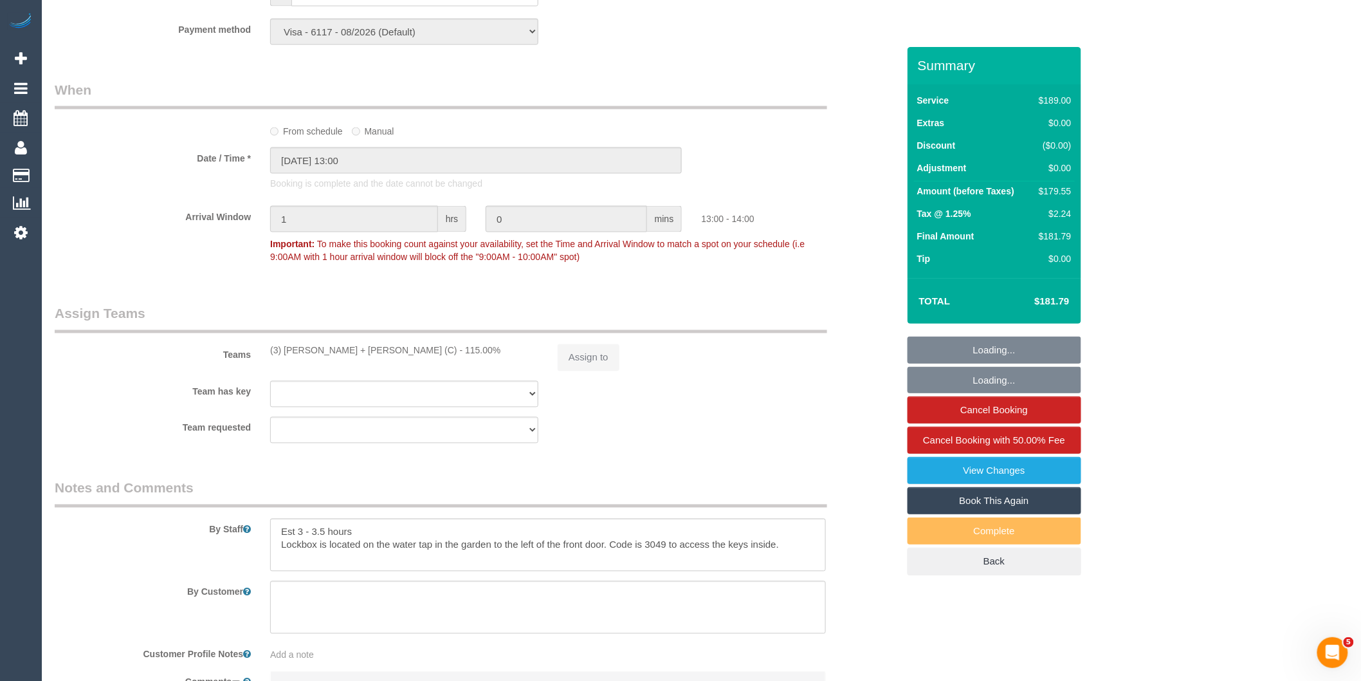
select select "object:309"
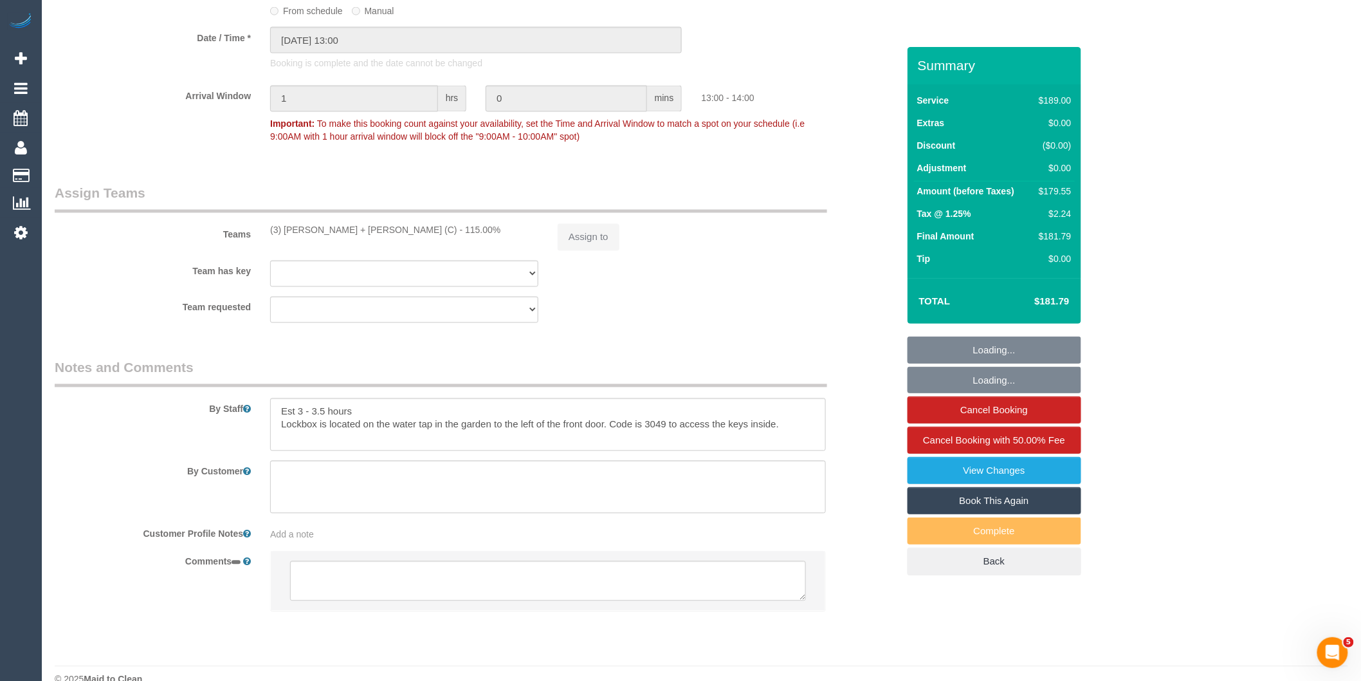
select select "string:AU"
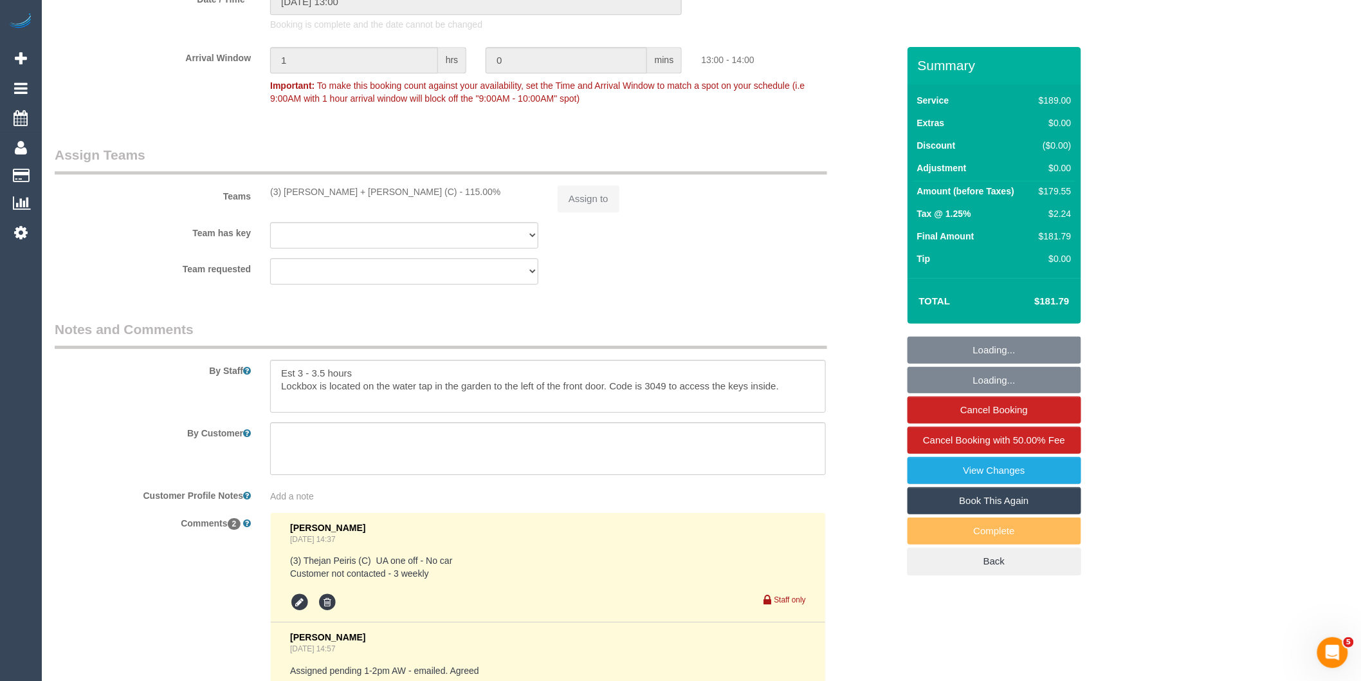
select select "number:28"
select select "number:14"
select select "number:19"
select select "number:23"
select select "number:34"
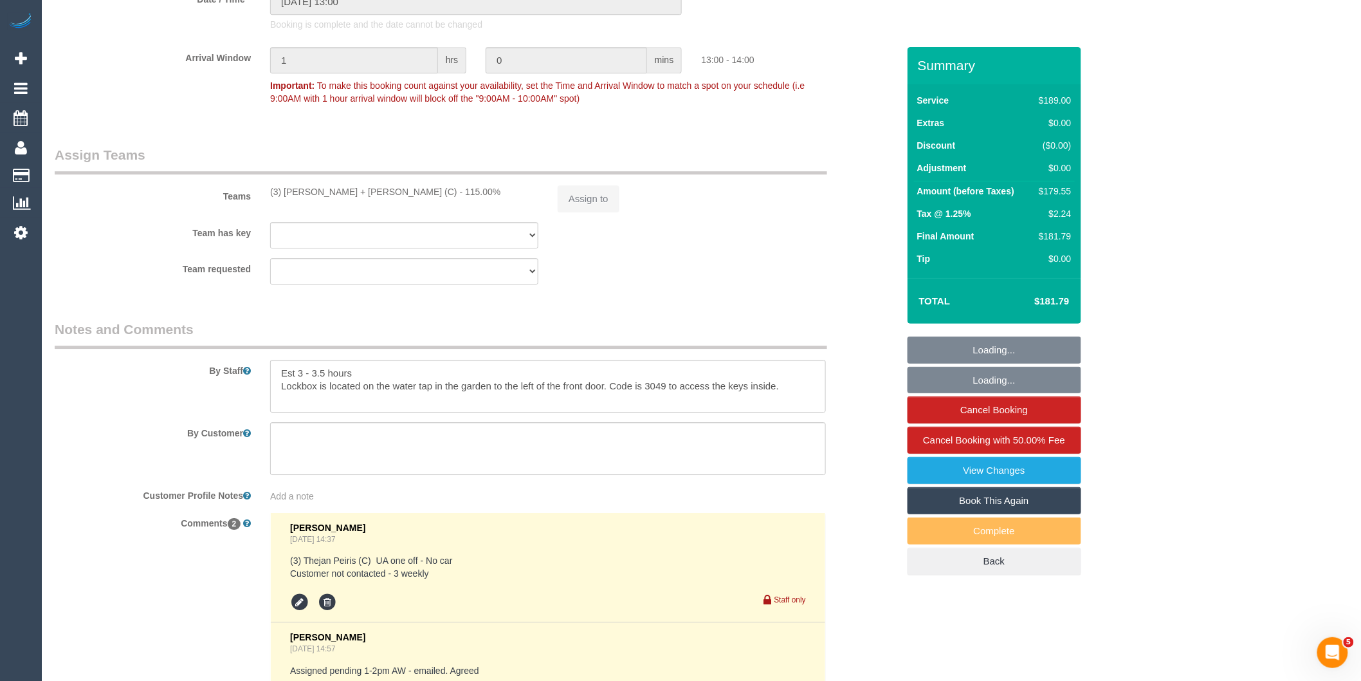
select select "number:26"
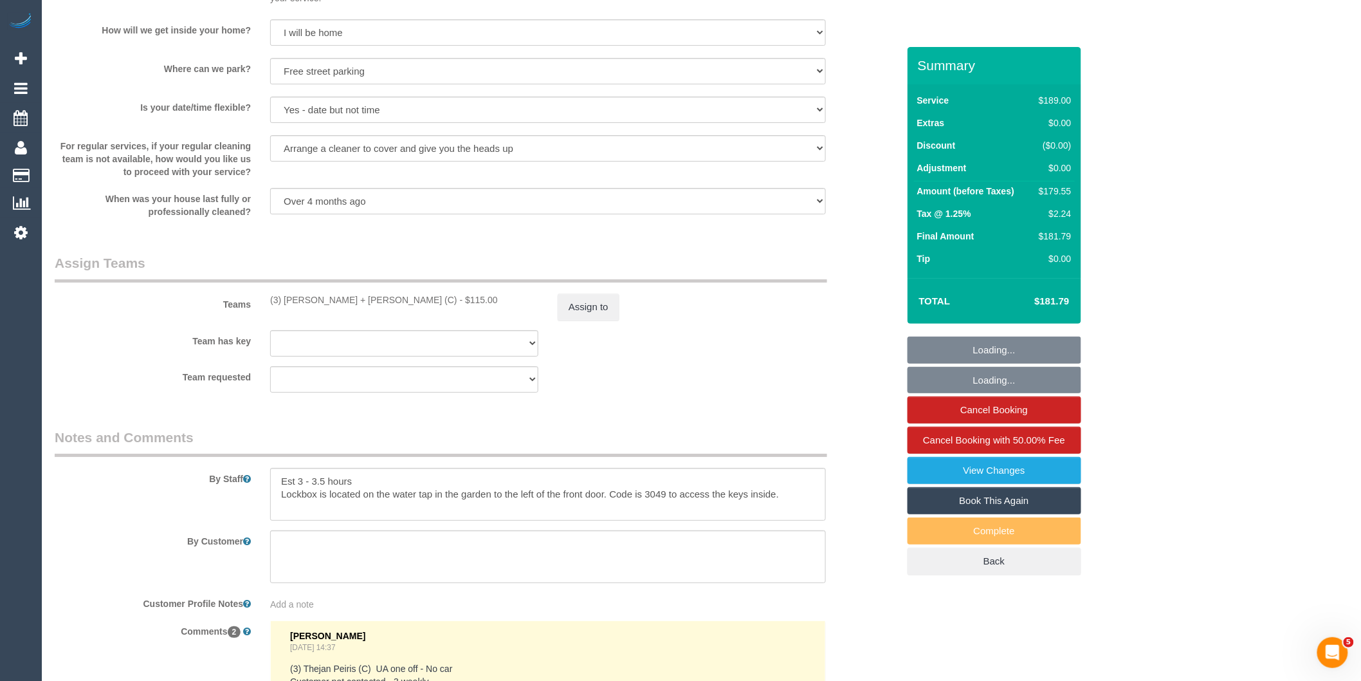
select select "object:1580"
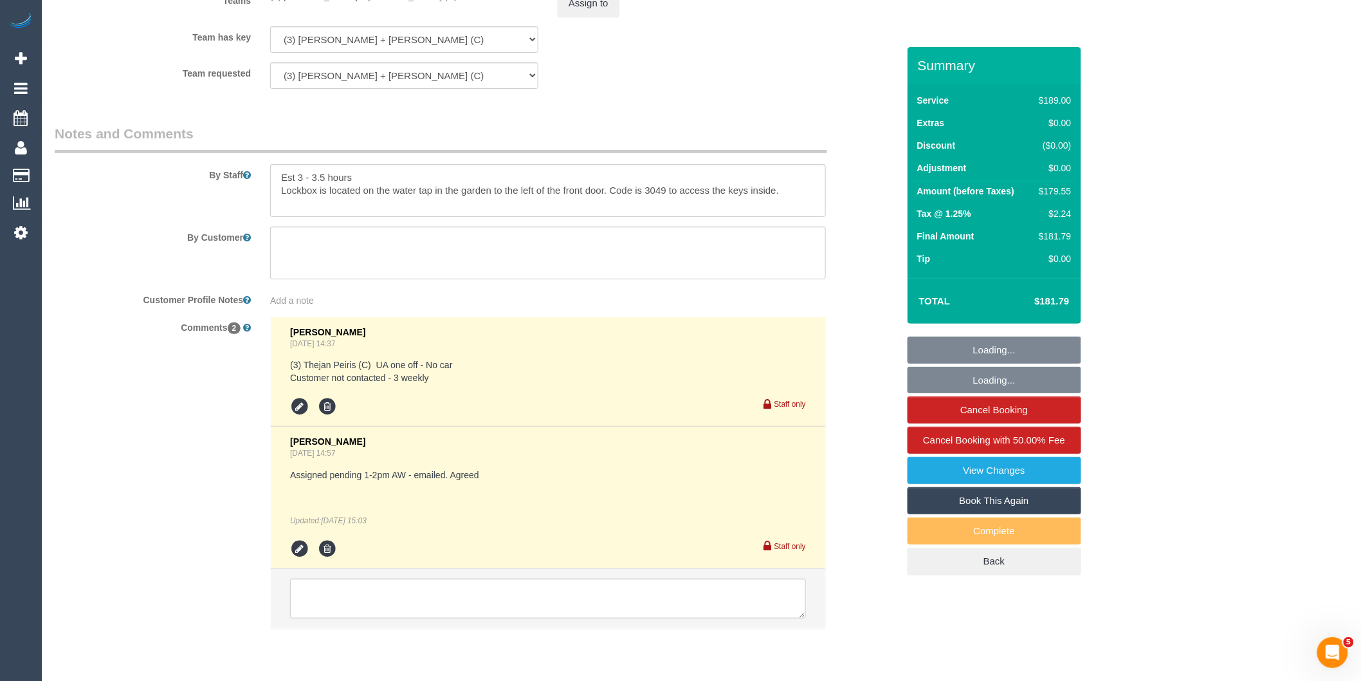
scroll to position [2172, 0]
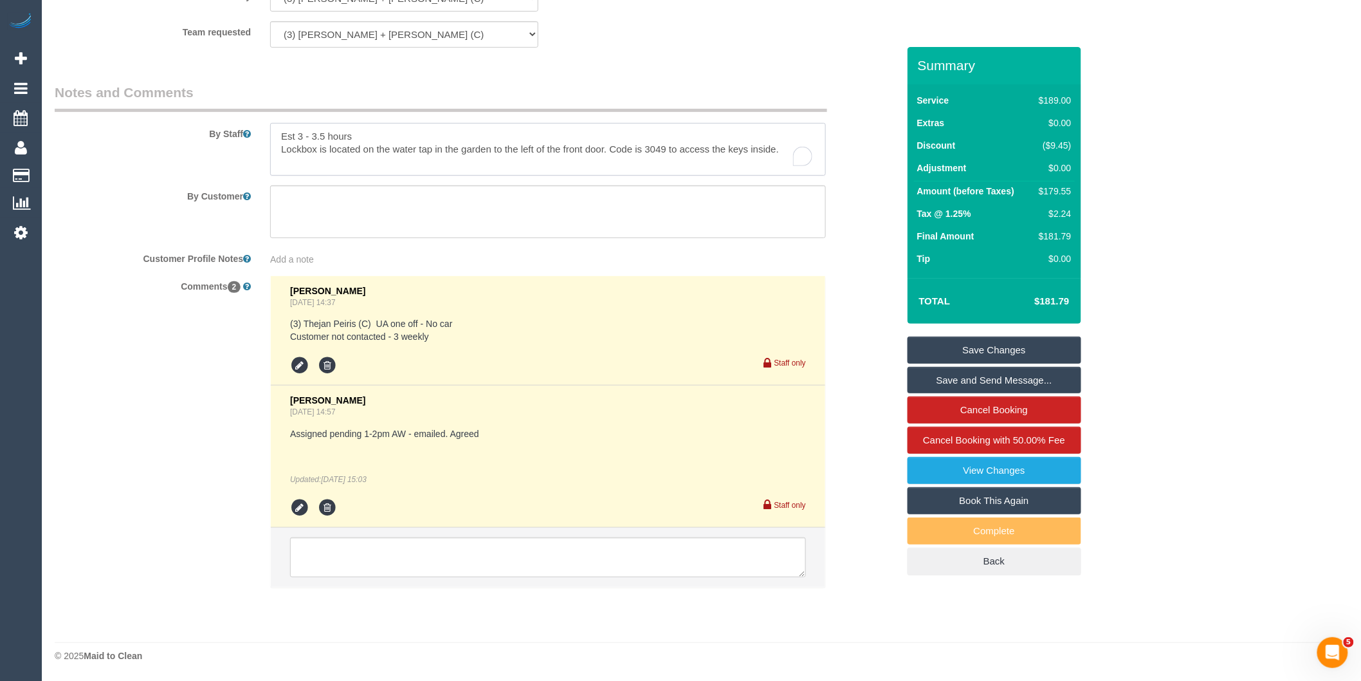
drag, startPoint x: 795, startPoint y: 151, endPoint x: 273, endPoint y: 150, distance: 521.8
click at [273, 150] on textarea "To enrich screen reader interactions, please activate Accessibility in Grammarl…" at bounding box center [548, 149] width 556 height 53
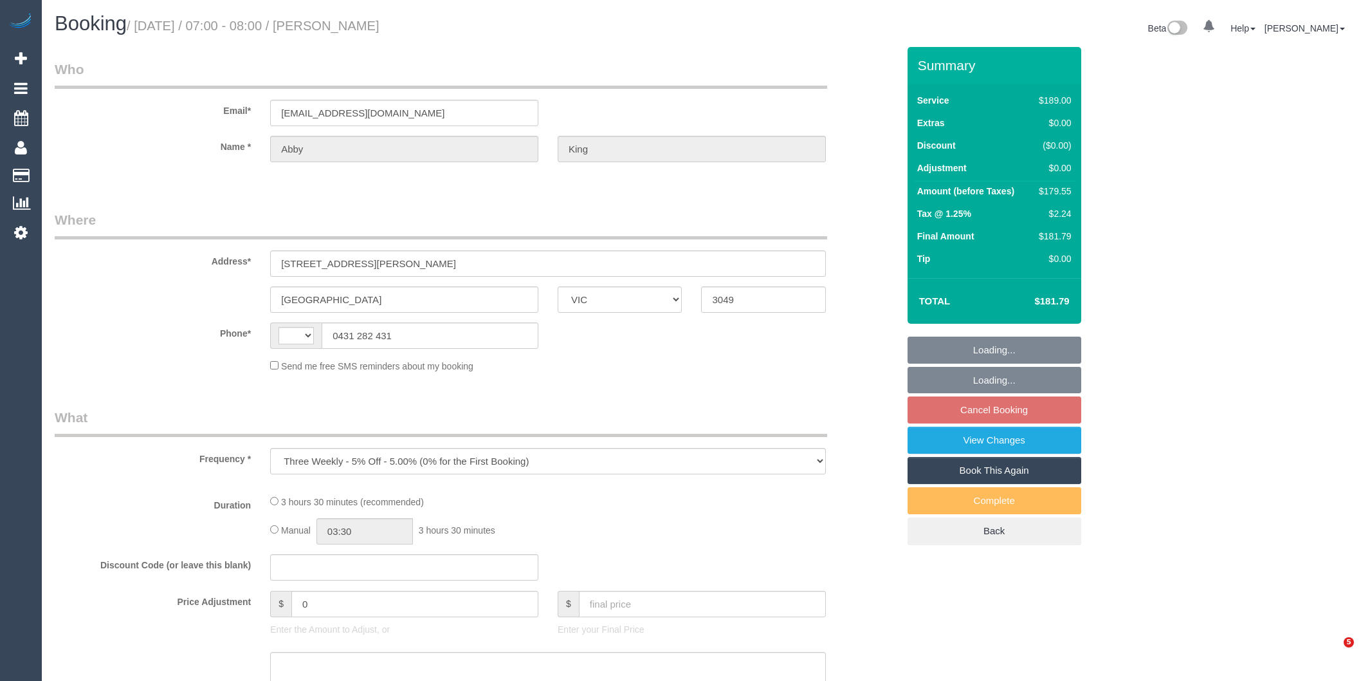
select select "VIC"
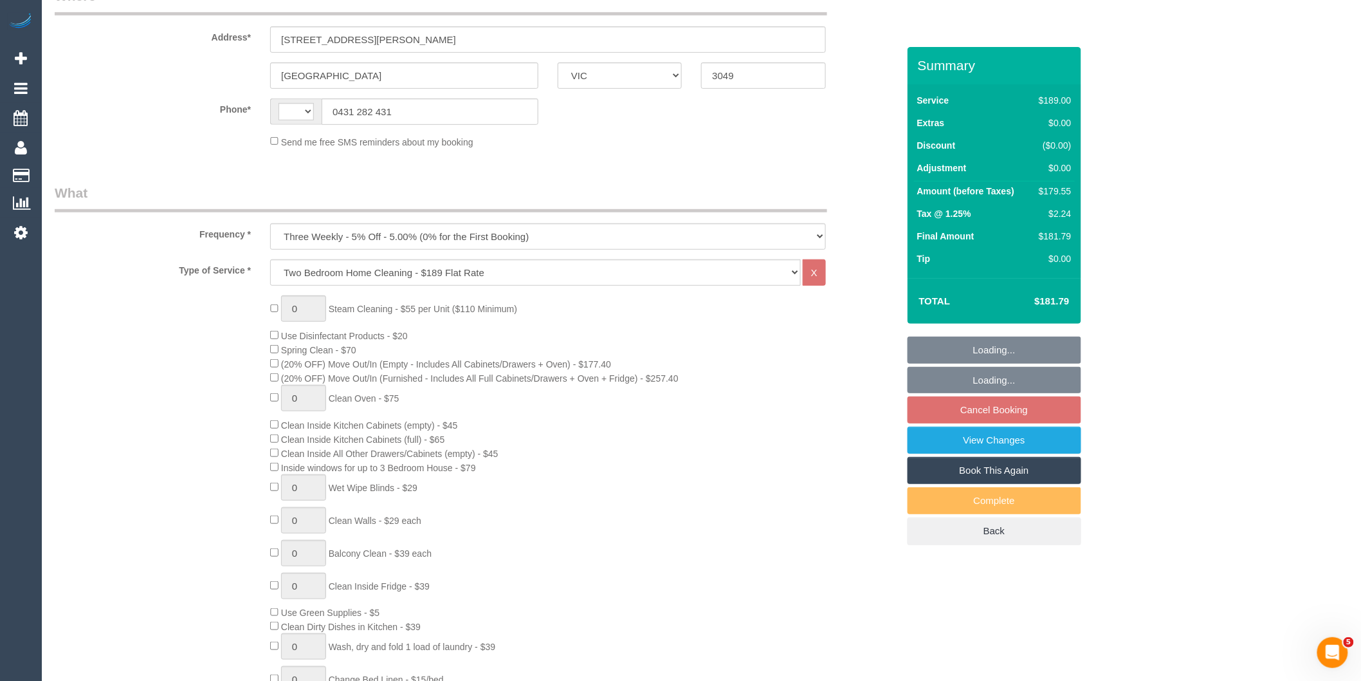
select select "string:AU"
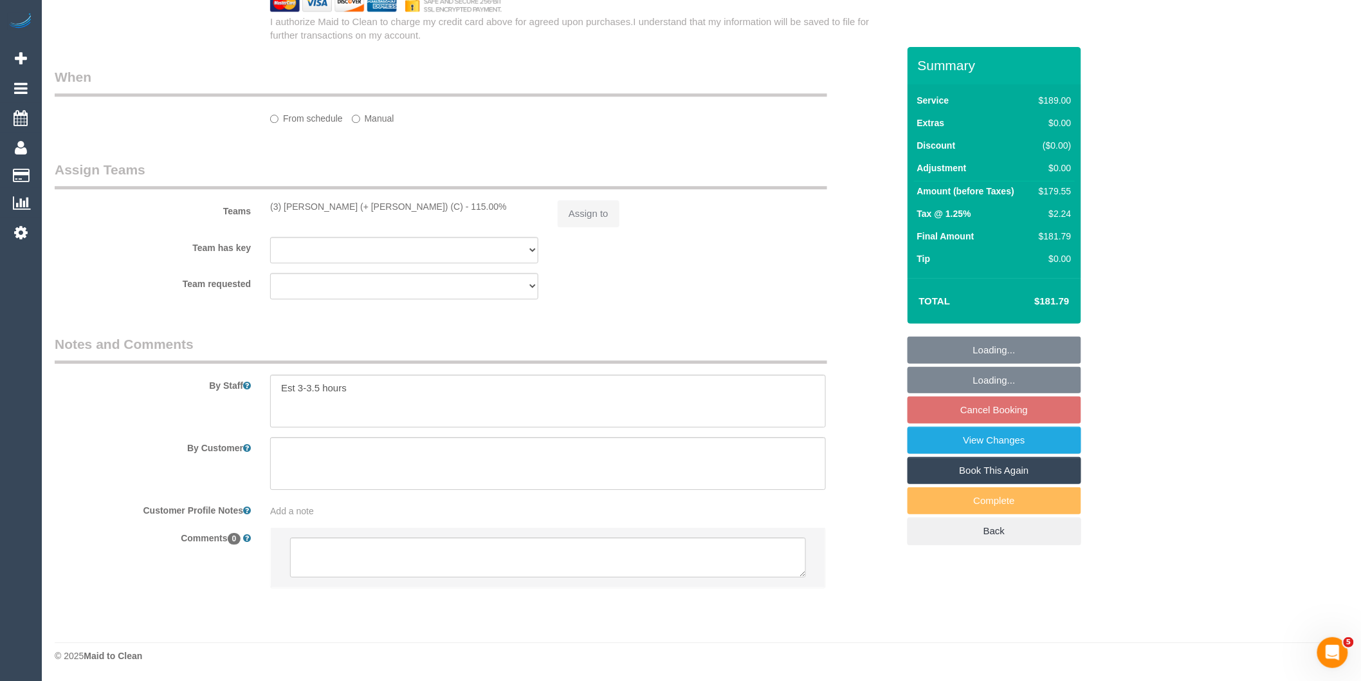
select select "string:stripe-pm_1QFPcG2GScqysDRV2aDck6G5"
select select "object:631"
select select "number:28"
select select "number:16"
select select "number:19"
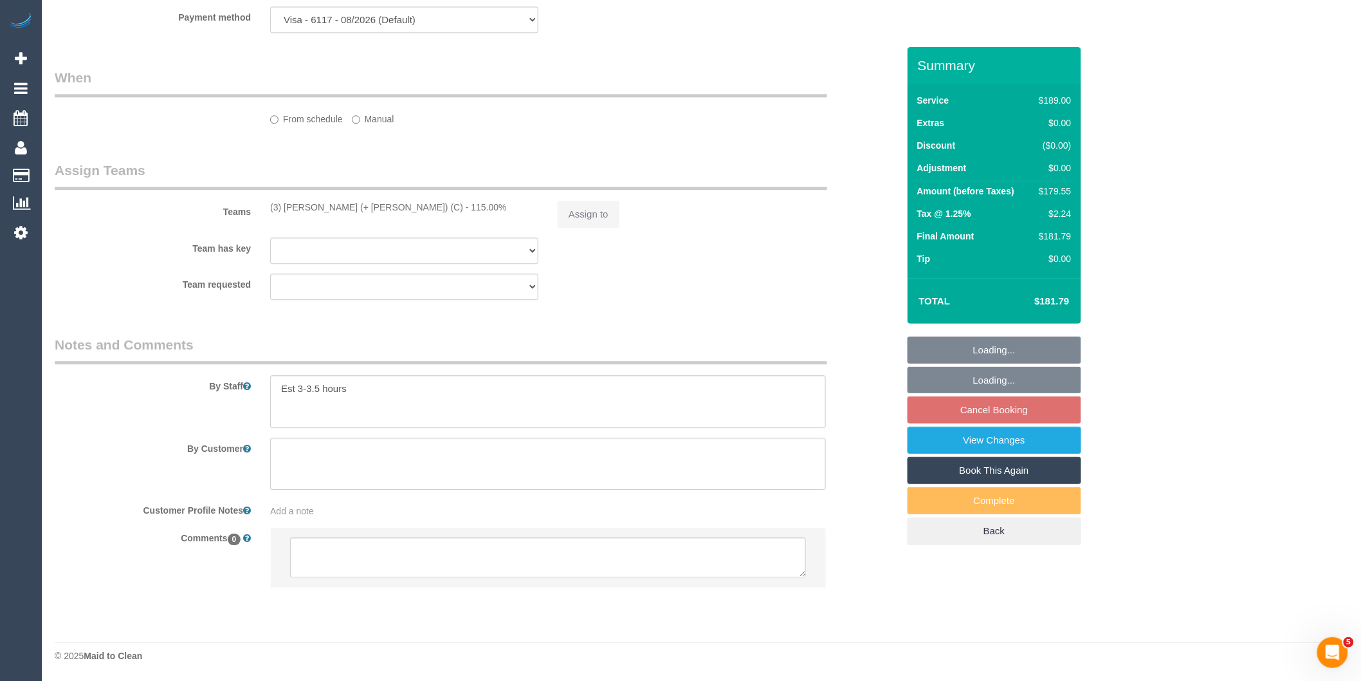
select select "number:24"
select select "number:34"
select select "number:26"
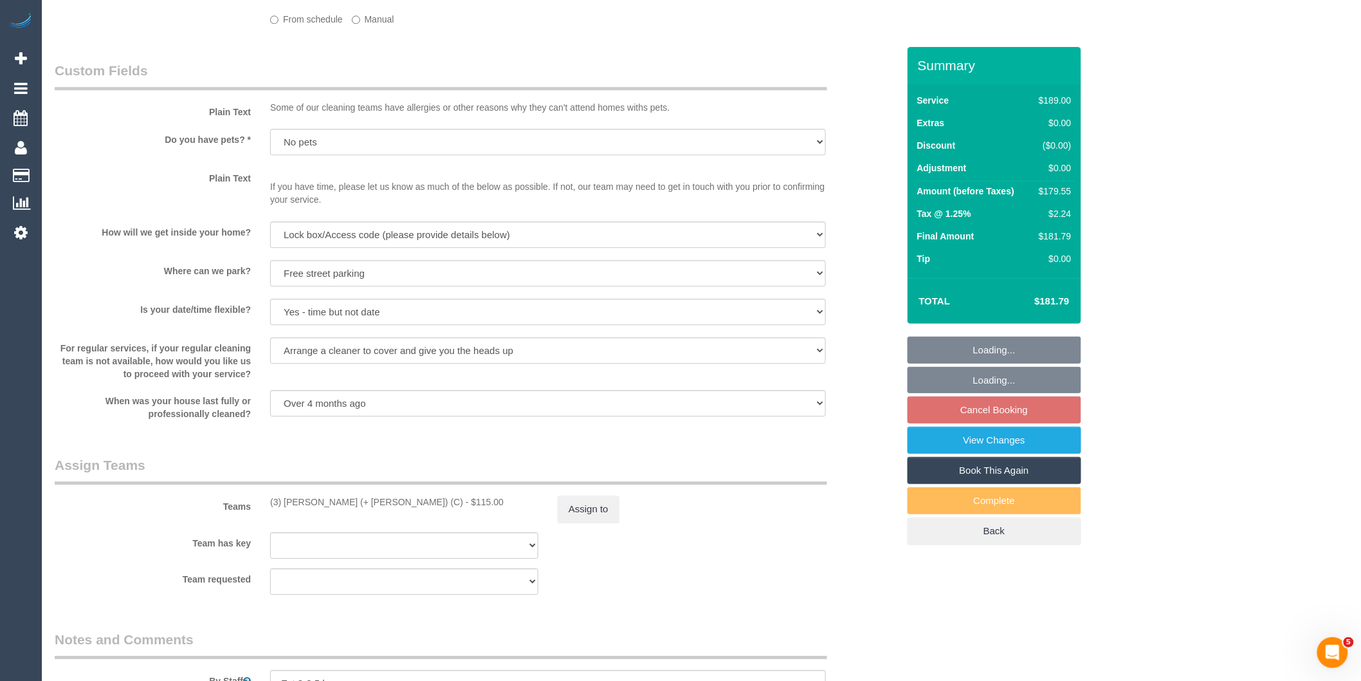
select select "spot1"
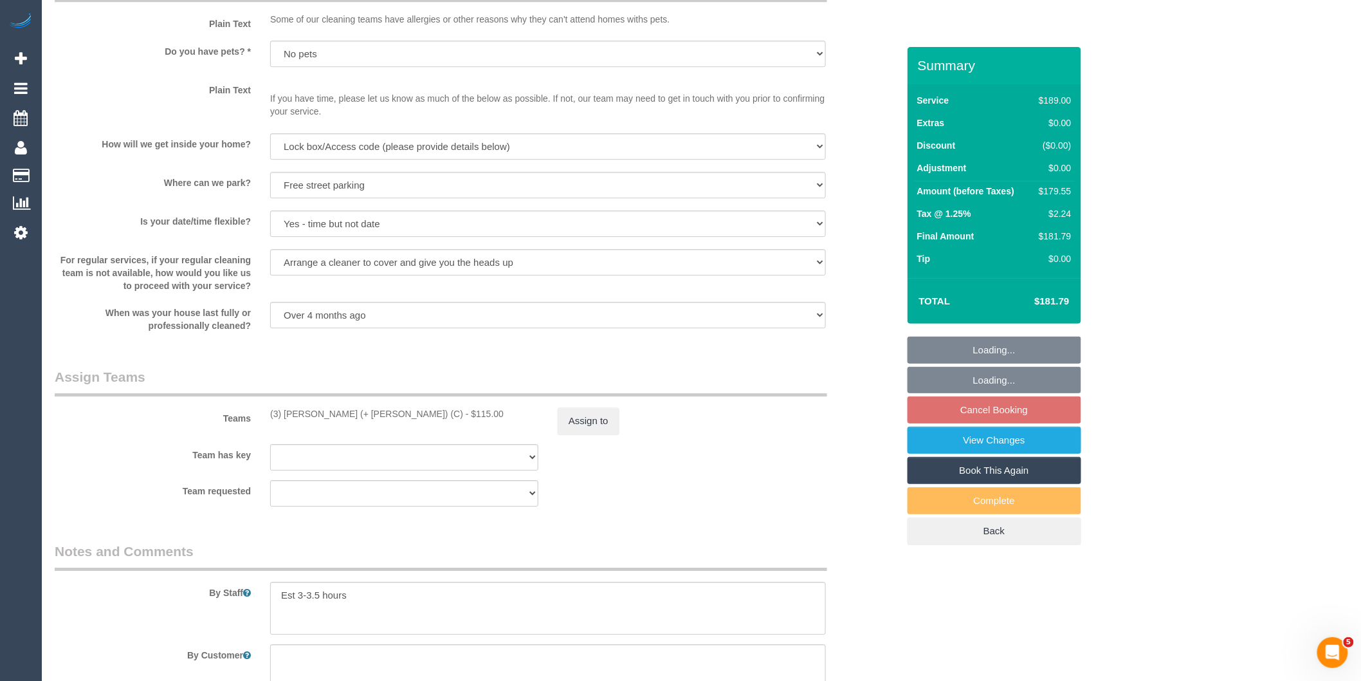
scroll to position [1800, 0]
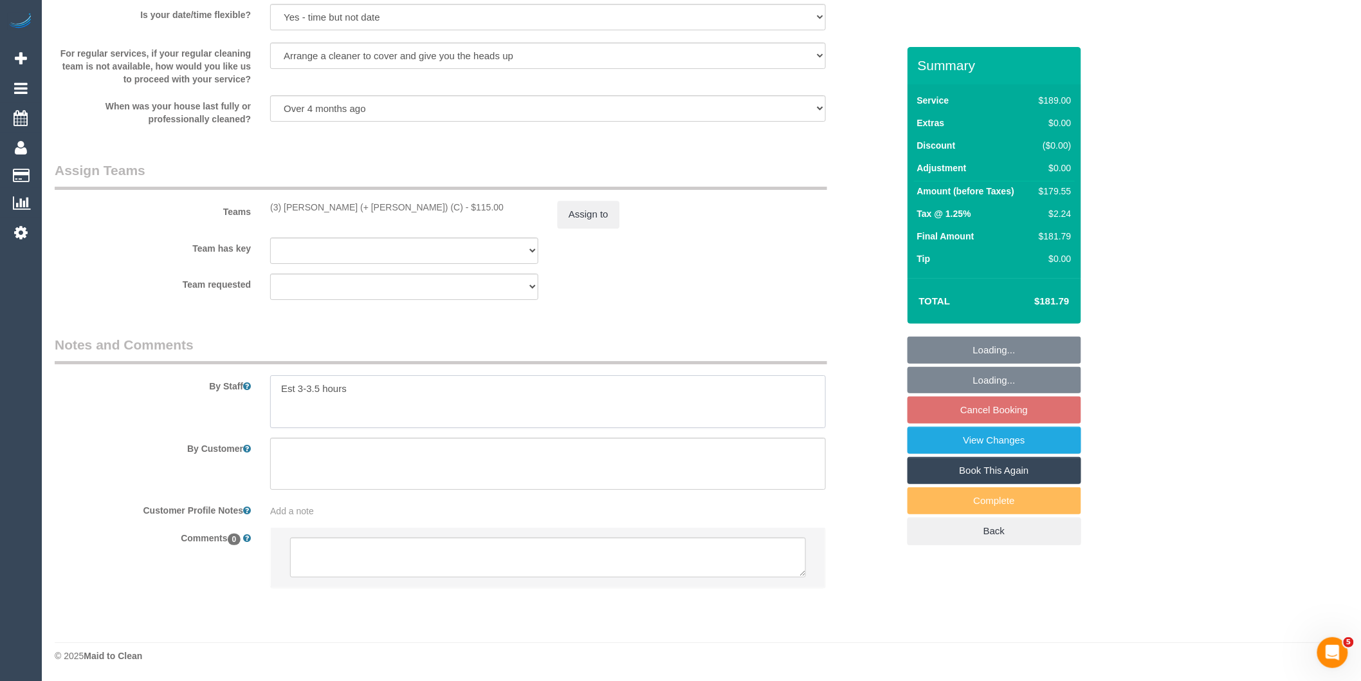
click at [419, 395] on textarea at bounding box center [548, 401] width 556 height 53
drag, startPoint x: 419, startPoint y: 395, endPoint x: 335, endPoint y: 410, distance: 86.2
click at [335, 410] on textarea "To enrich screen reader interactions, please activate Accessibility in Grammarl…" at bounding box center [548, 401] width 556 height 53
click at [323, 459] on textarea at bounding box center [548, 464] width 556 height 53
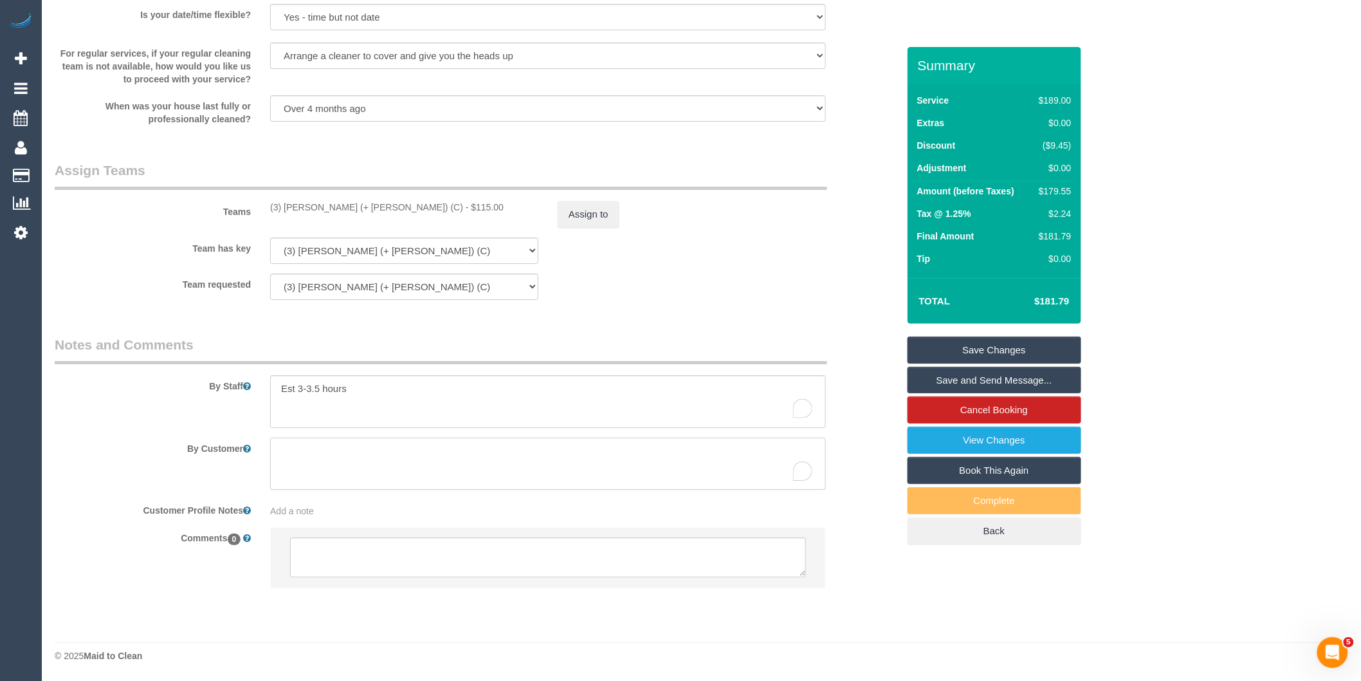
paste textarea "Lockbox is located on the water tap in the garden to the left of the front door…"
type textarea "Lockbox is located on the water tap in the garden to the left of the front door…"
click at [977, 346] on link "Save Changes" at bounding box center [995, 349] width 174 height 27
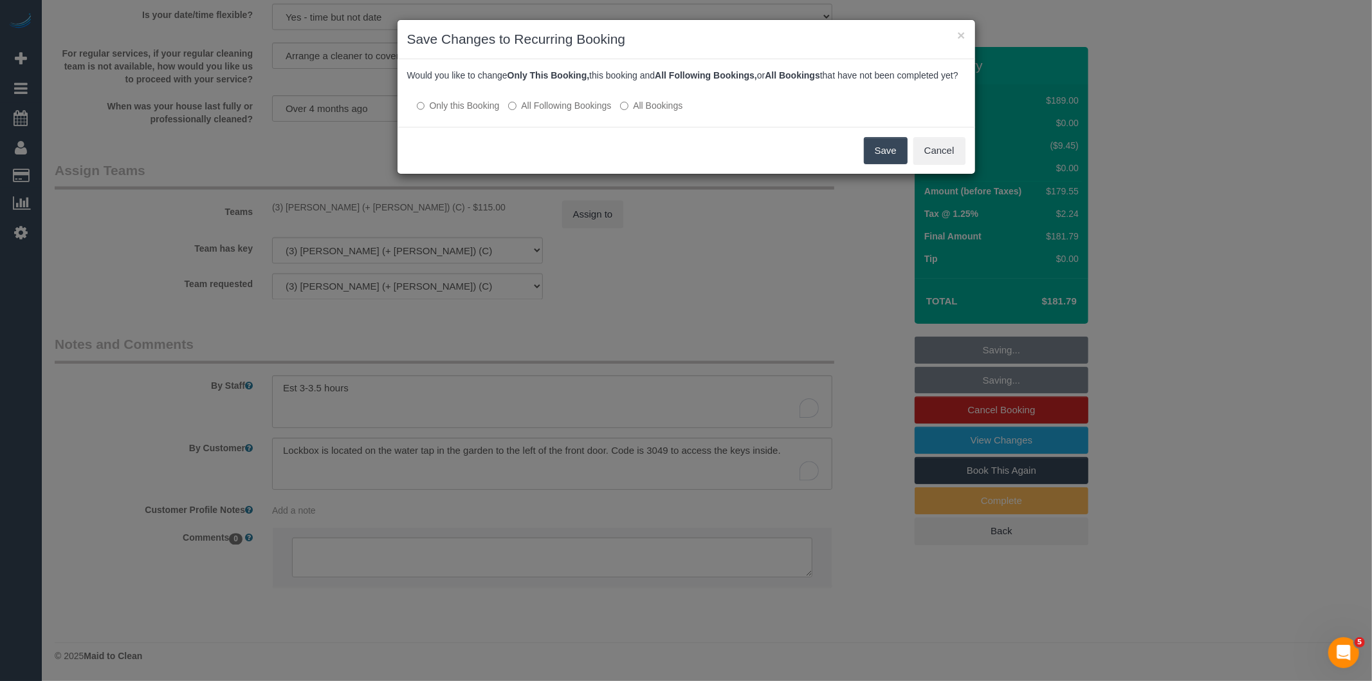
click at [551, 112] on label "All Following Bookings" at bounding box center [559, 105] width 103 height 13
click at [878, 164] on button "Save" at bounding box center [886, 150] width 44 height 27
